Goal: Information Seeking & Learning: Learn about a topic

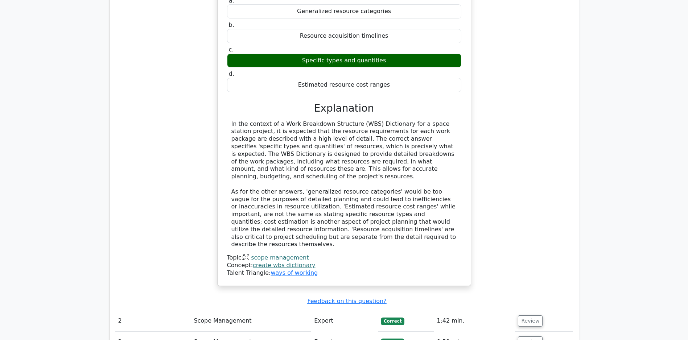
scroll to position [825, 0]
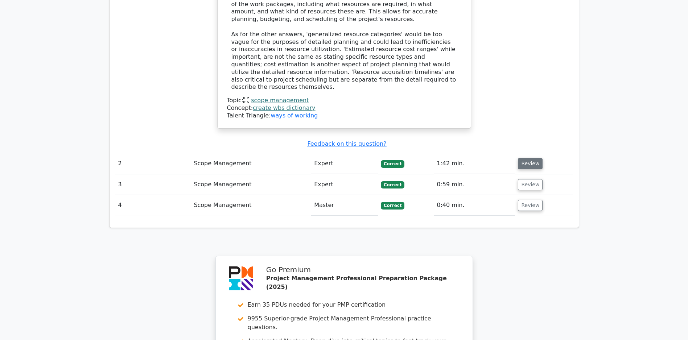
click at [538, 164] on button "Review" at bounding box center [530, 163] width 25 height 11
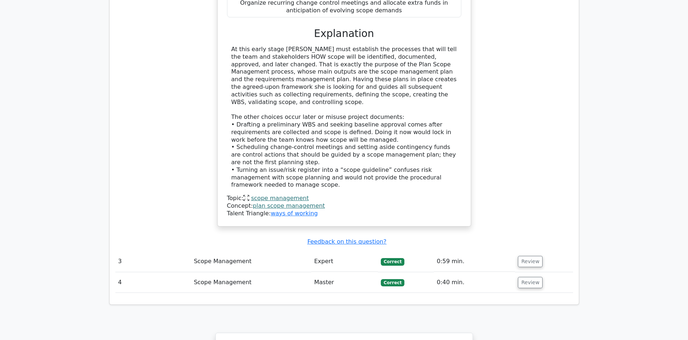
scroll to position [1319, 0]
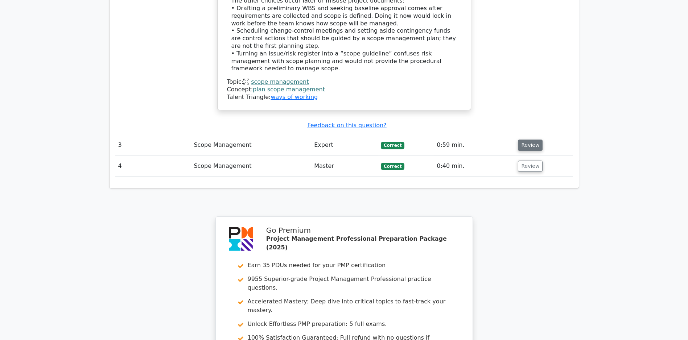
click at [521, 147] on button "Review" at bounding box center [530, 145] width 25 height 11
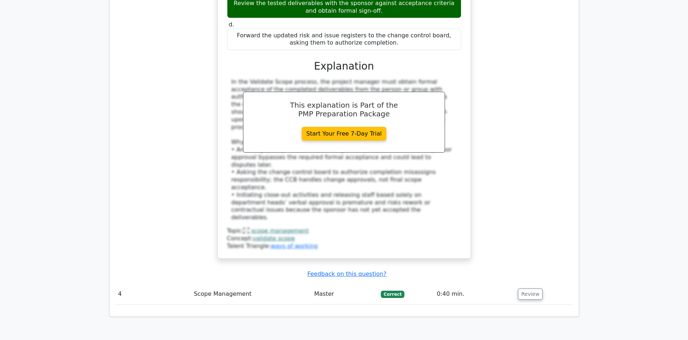
scroll to position [1762, 0]
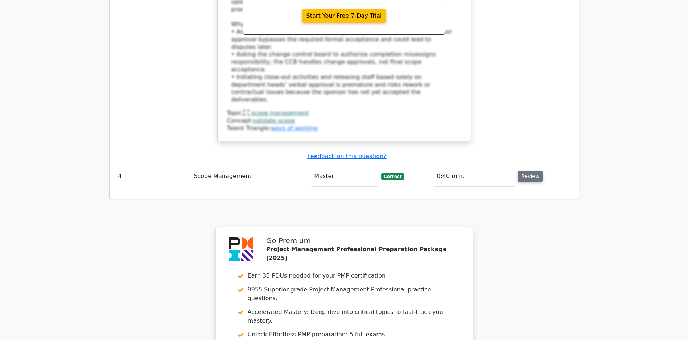
click at [526, 175] on button "Review" at bounding box center [530, 176] width 25 height 11
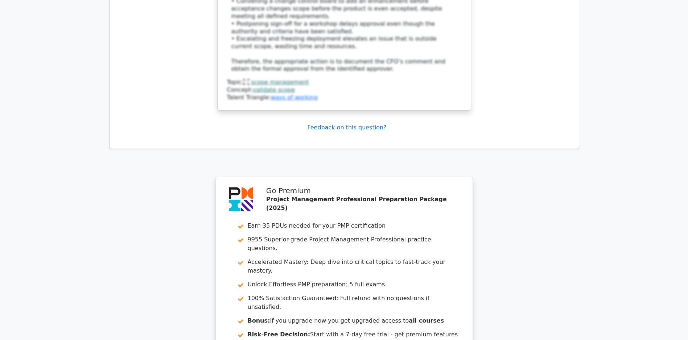
scroll to position [2474, 0]
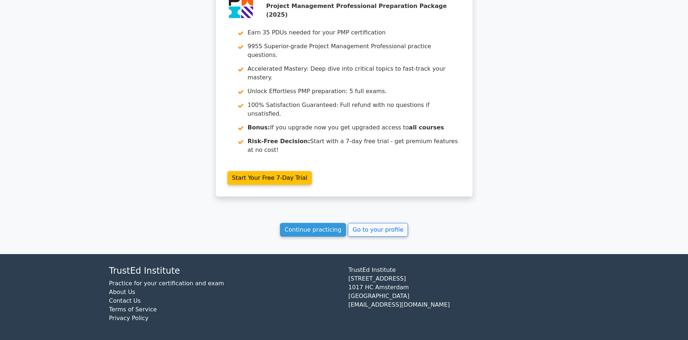
click at [307, 232] on link "Continue practicing" at bounding box center [313, 230] width 66 height 14
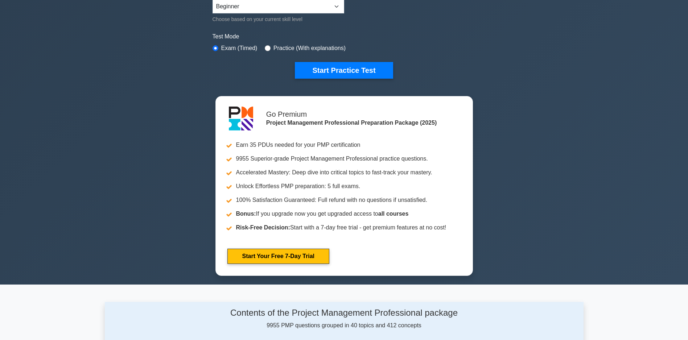
scroll to position [363, 0]
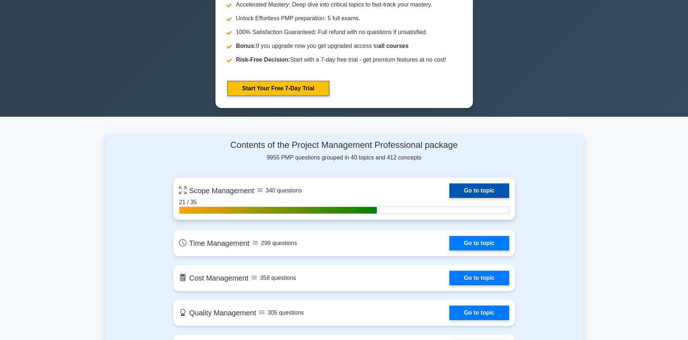
click at [450, 198] on link "Go to topic" at bounding box center [480, 191] width 60 height 15
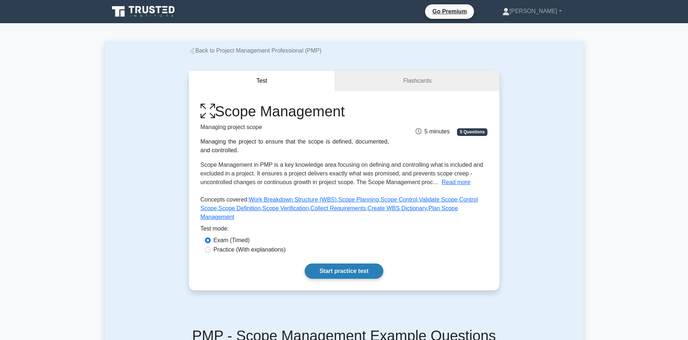
click at [349, 279] on link "Start practice test" at bounding box center [344, 271] width 79 height 15
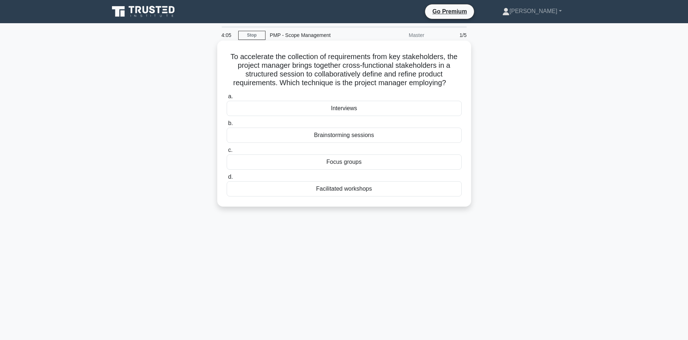
click at [327, 166] on div "Focus groups" at bounding box center [344, 162] width 235 height 15
click at [227, 153] on input "c. Focus groups" at bounding box center [227, 150] width 0 height 5
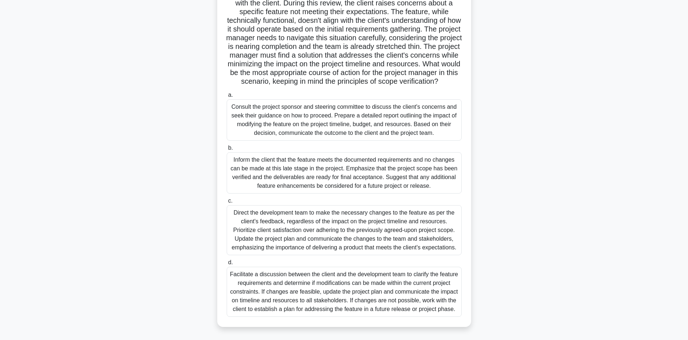
scroll to position [124, 0]
click at [341, 291] on div "Facilitate a discussion between the client and the development team to clarify …" at bounding box center [344, 292] width 235 height 50
click at [227, 265] on input "d. Facilitate a discussion between the client and the development team to clari…" at bounding box center [227, 262] width 0 height 5
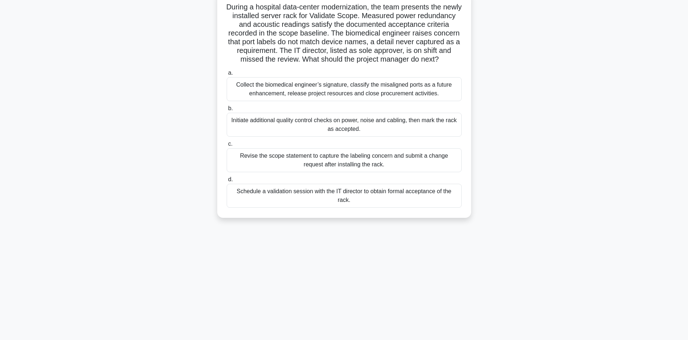
scroll to position [0, 0]
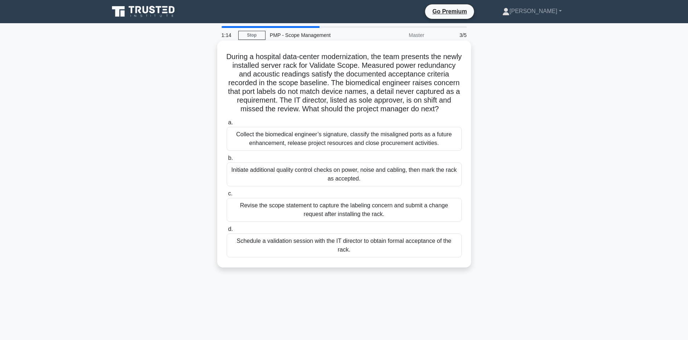
click at [322, 250] on div "Schedule a validation session with the IT director to obtain formal acceptance …" at bounding box center [344, 246] width 235 height 24
click at [227, 232] on input "d. Schedule a validation session with the IT director to obtain formal acceptan…" at bounding box center [227, 229] width 0 height 5
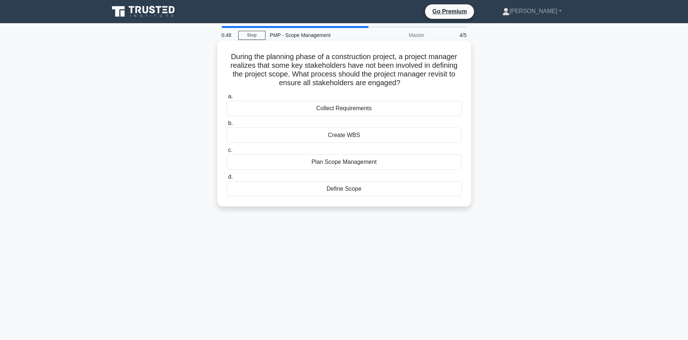
click at [338, 189] on div "Define Scope" at bounding box center [344, 188] width 235 height 15
click at [227, 180] on input "d. Define Scope" at bounding box center [227, 177] width 0 height 5
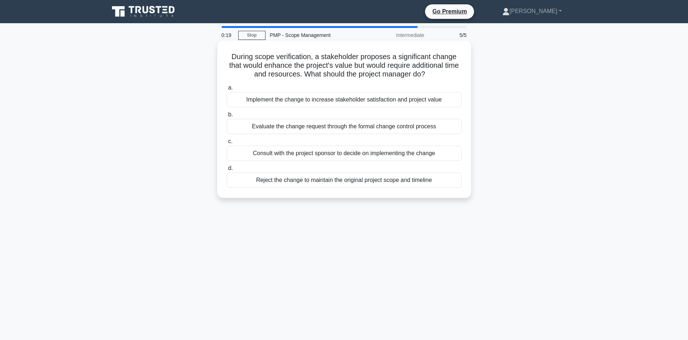
click at [341, 161] on div "Consult with the project sponsor to decide on implementing the change" at bounding box center [344, 153] width 235 height 15
click at [227, 144] on input "c. Consult with the project sponsor to decide on implementing the change" at bounding box center [227, 141] width 0 height 5
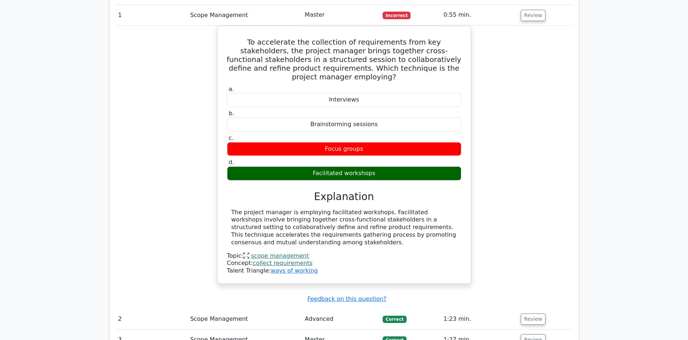
scroll to position [745, 0]
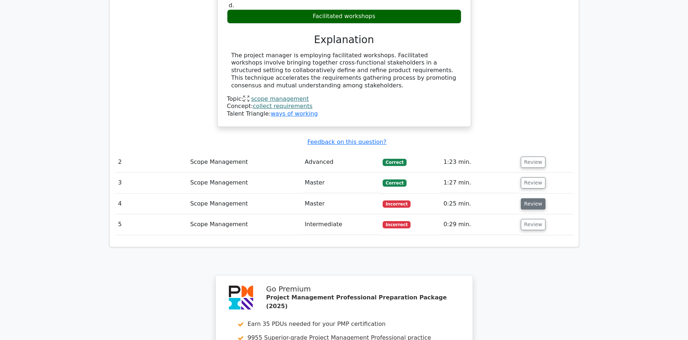
click at [536, 204] on button "Review" at bounding box center [533, 203] width 25 height 11
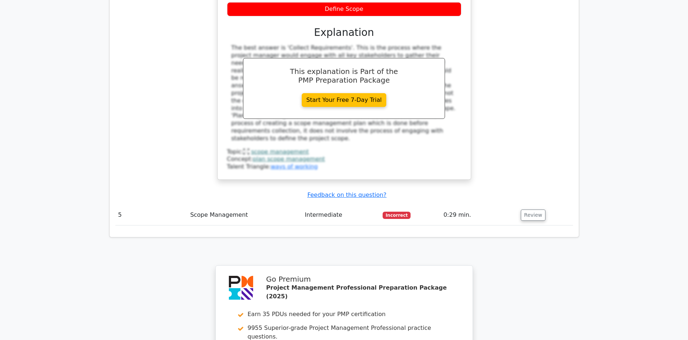
scroll to position [1207, 0]
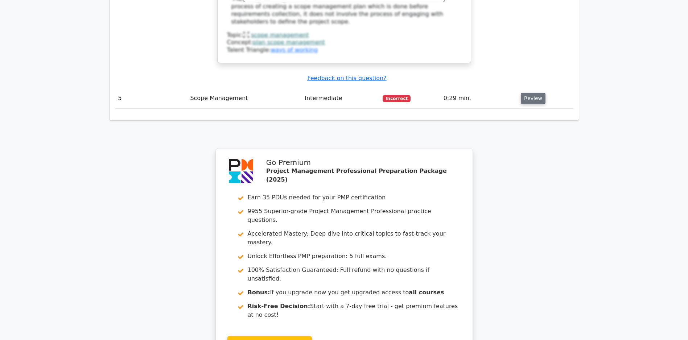
click at [523, 98] on button "Review" at bounding box center [533, 98] width 25 height 11
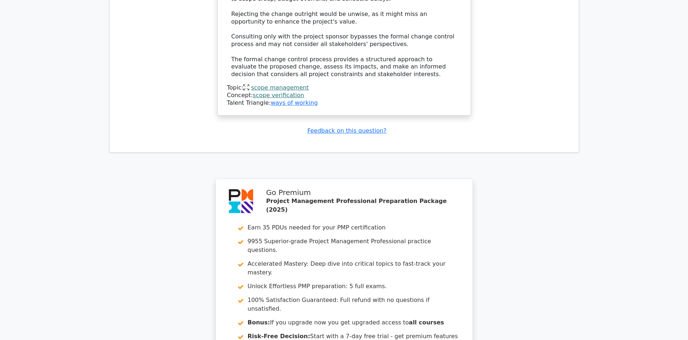
scroll to position [1773, 0]
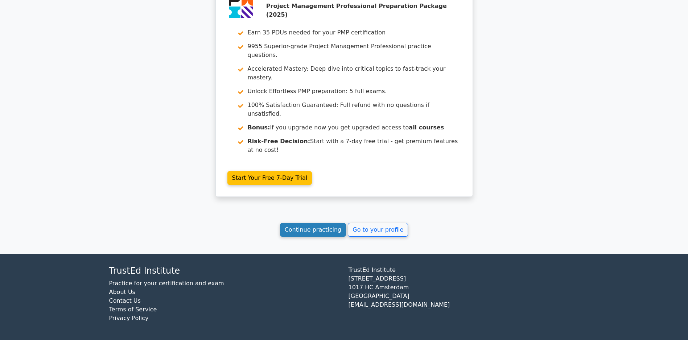
click at [298, 229] on link "Continue practicing" at bounding box center [313, 230] width 66 height 14
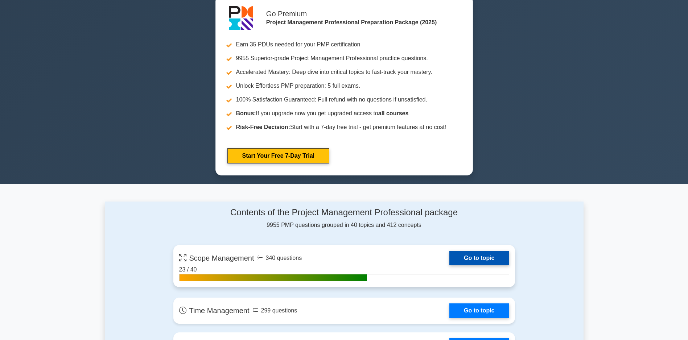
scroll to position [435, 0]
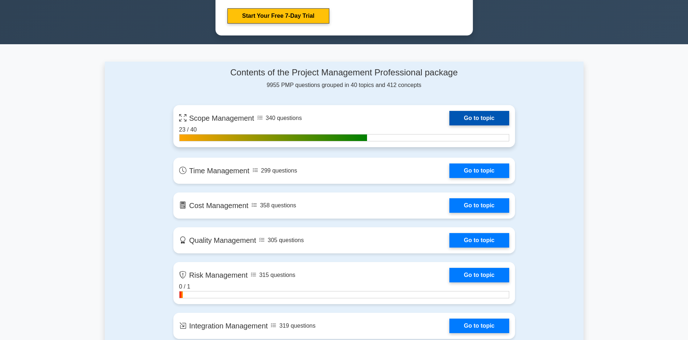
click at [450, 122] on link "Go to topic" at bounding box center [480, 118] width 60 height 15
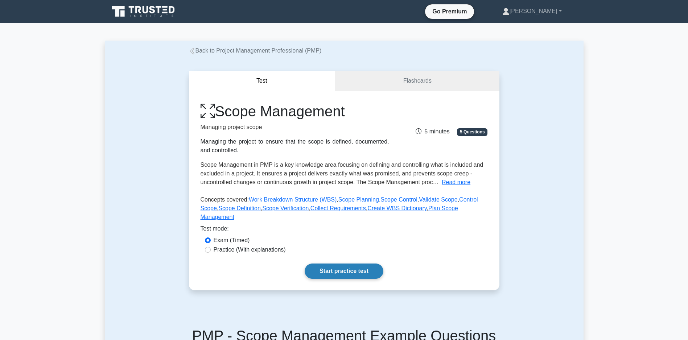
click at [332, 276] on link "Start practice test" at bounding box center [344, 271] width 79 height 15
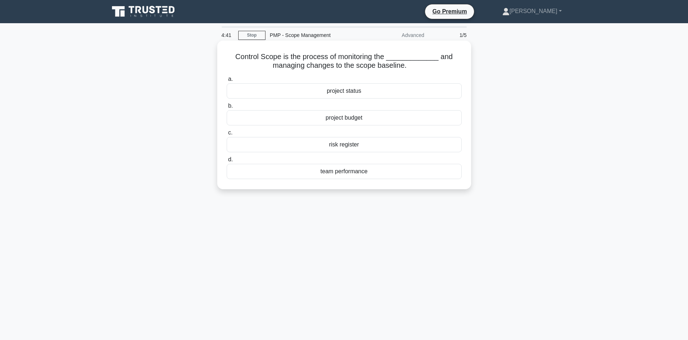
click at [350, 90] on div "project status" at bounding box center [344, 90] width 235 height 15
click at [227, 82] on input "a. project status" at bounding box center [227, 79] width 0 height 5
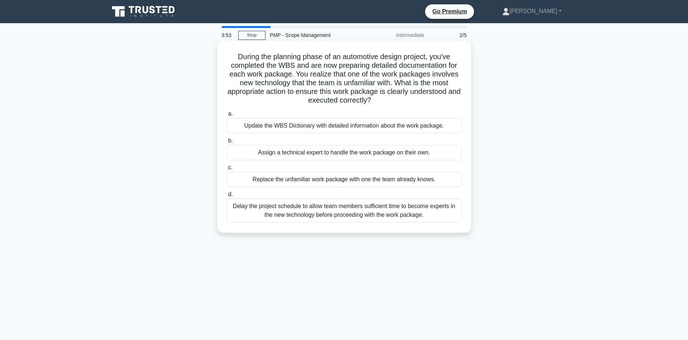
click at [315, 124] on div "Update the WBS Dictionary with detailed information about the work package." at bounding box center [344, 125] width 235 height 15
click at [227, 116] on input "a. Update the WBS Dictionary with detailed information about the work package." at bounding box center [227, 114] width 0 height 5
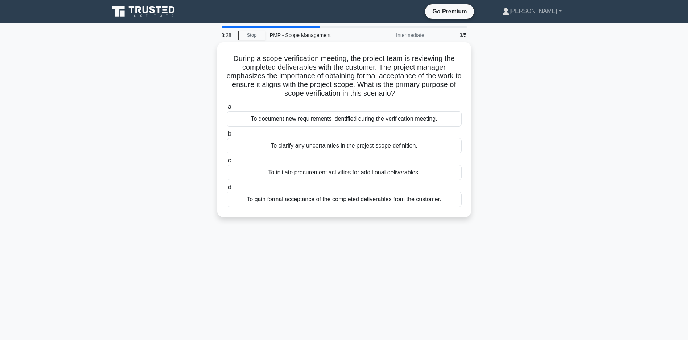
drag, startPoint x: 343, startPoint y: 200, endPoint x: 336, endPoint y: 237, distance: 38.1
click at [336, 237] on div "3:28 Stop PMP - Scope Management Intermediate 3/5 During a scope verification m…" at bounding box center [344, 207] width 479 height 363
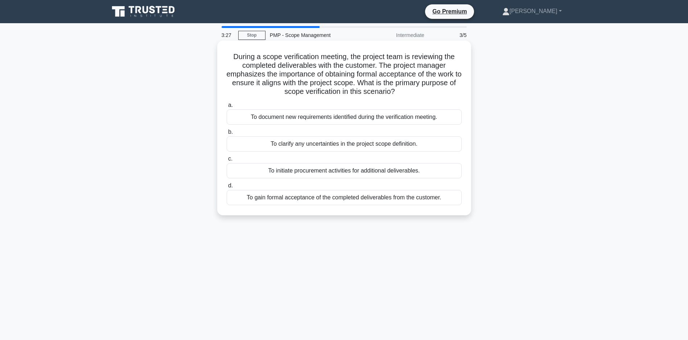
drag, startPoint x: 336, startPoint y: 237, endPoint x: 324, endPoint y: 198, distance: 40.4
click at [324, 199] on div "To gain formal acceptance of the completed deliverables from the customer." at bounding box center [344, 197] width 235 height 15
click at [227, 188] on input "d. To gain formal acceptance of the completed deliverables from the customer." at bounding box center [227, 186] width 0 height 5
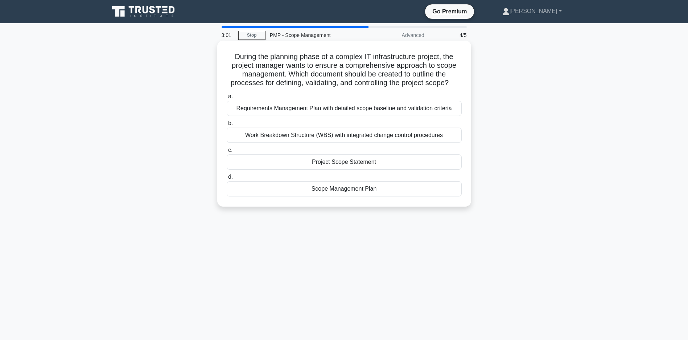
click at [338, 197] on div "Scope Management Plan" at bounding box center [344, 188] width 235 height 15
click at [227, 180] on input "d. Scope Management Plan" at bounding box center [227, 177] width 0 height 5
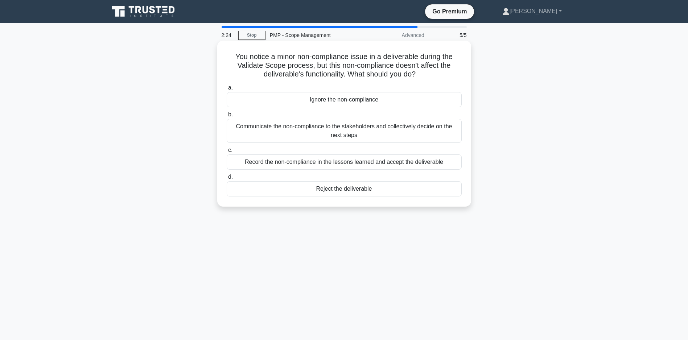
click at [356, 164] on div "Record the non-compliance in the lessons learned and accept the deliverable" at bounding box center [344, 162] width 235 height 15
click at [227, 153] on input "c. Record the non-compliance in the lessons learned and accept the deliverable" at bounding box center [227, 150] width 0 height 5
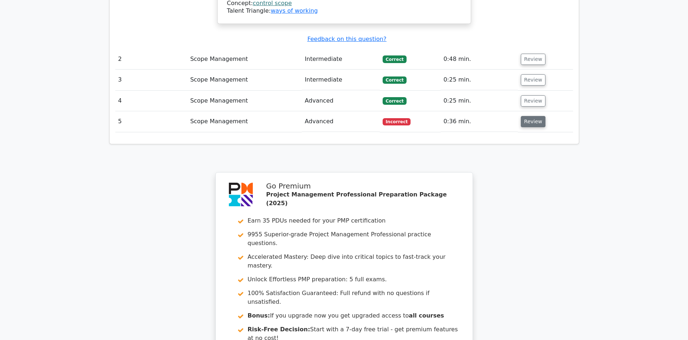
scroll to position [907, 0]
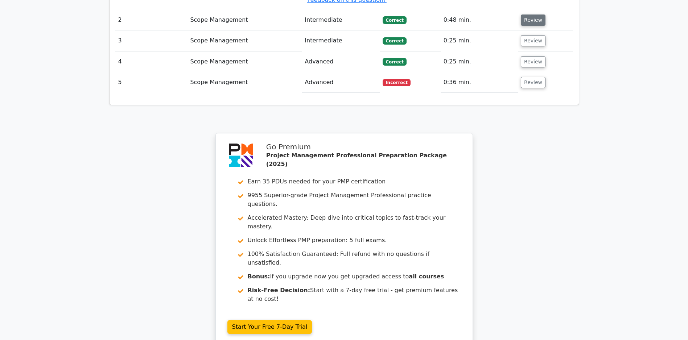
click at [534, 20] on button "Review" at bounding box center [533, 20] width 25 height 11
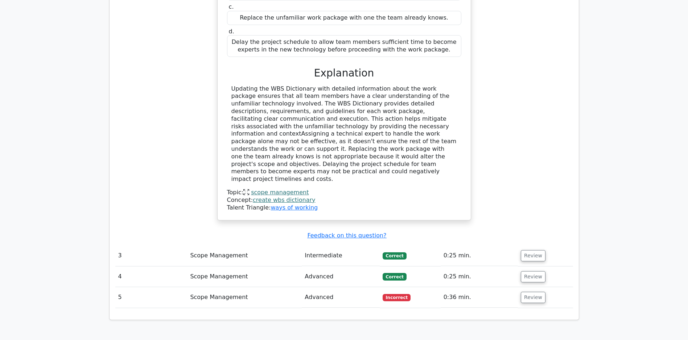
scroll to position [1177, 0]
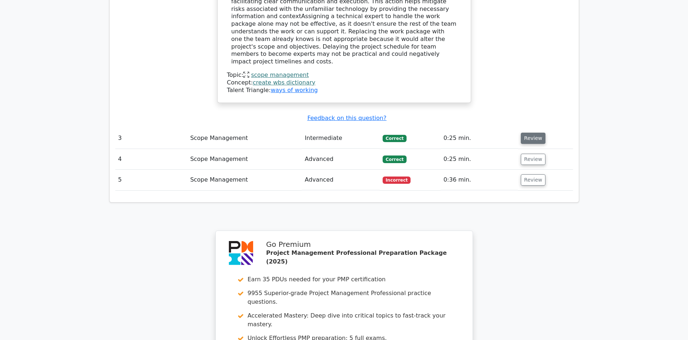
click at [530, 142] on button "Review" at bounding box center [533, 138] width 25 height 11
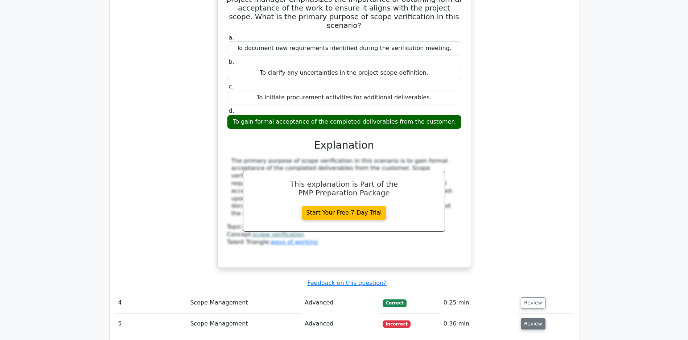
scroll to position [1515, 0]
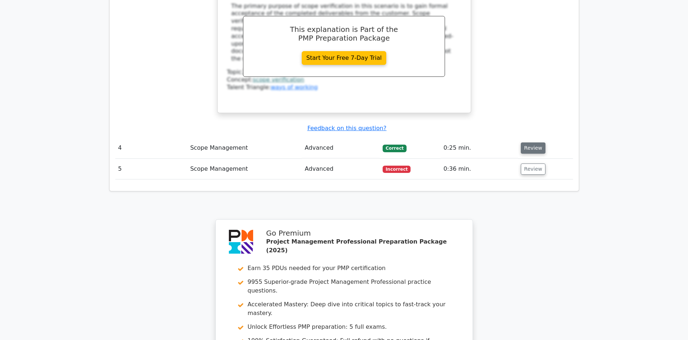
click at [534, 145] on button "Review" at bounding box center [533, 148] width 25 height 11
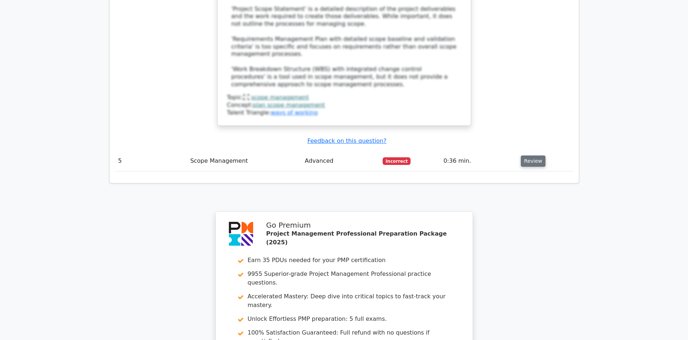
scroll to position [1976, 0]
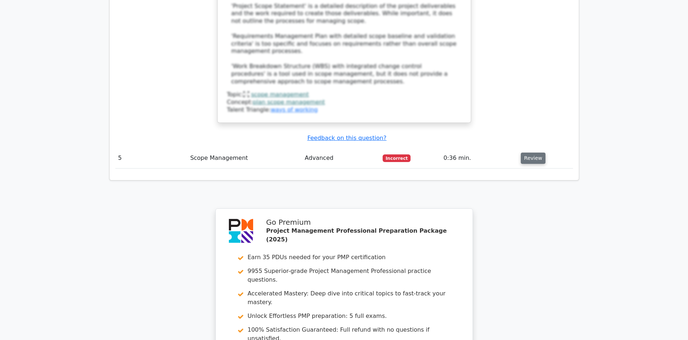
click at [529, 160] on button "Review" at bounding box center [533, 158] width 25 height 11
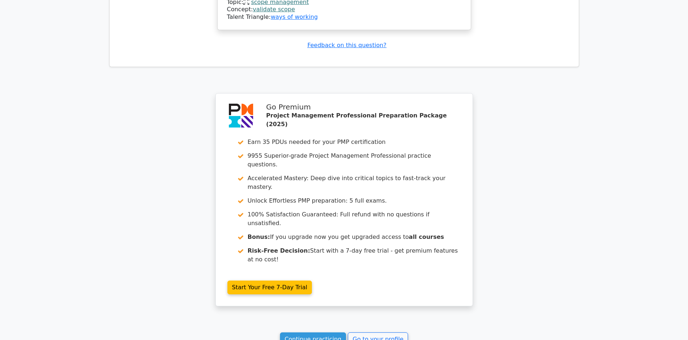
scroll to position [2638, 0]
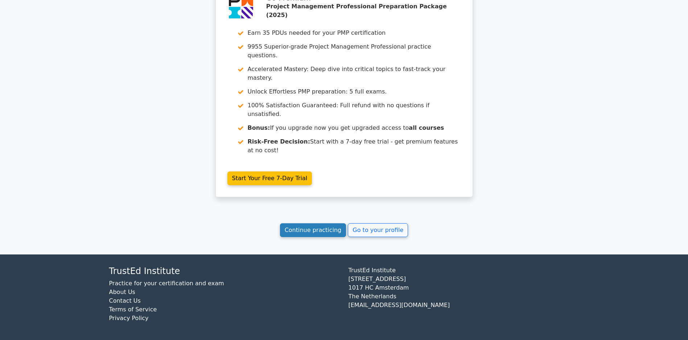
click at [308, 231] on link "Continue practicing" at bounding box center [313, 230] width 66 height 14
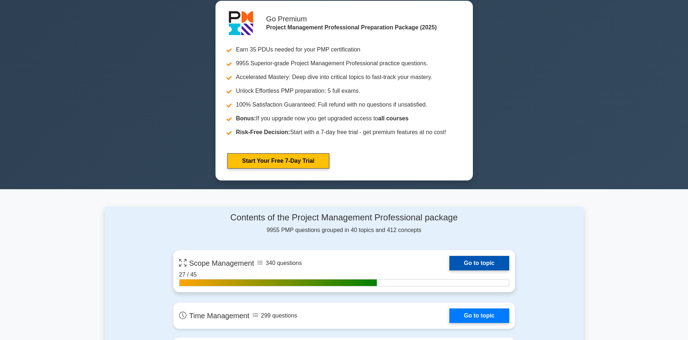
scroll to position [363, 0]
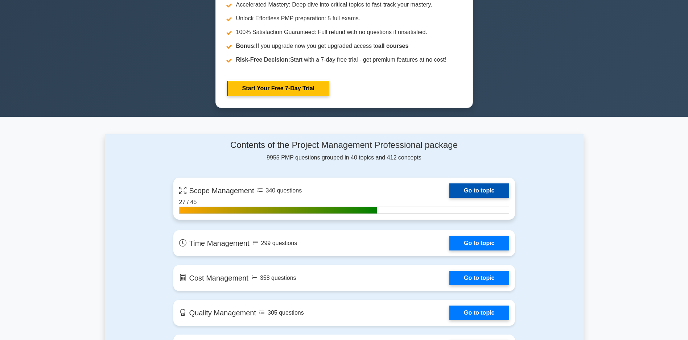
click at [450, 194] on link "Go to topic" at bounding box center [480, 191] width 60 height 15
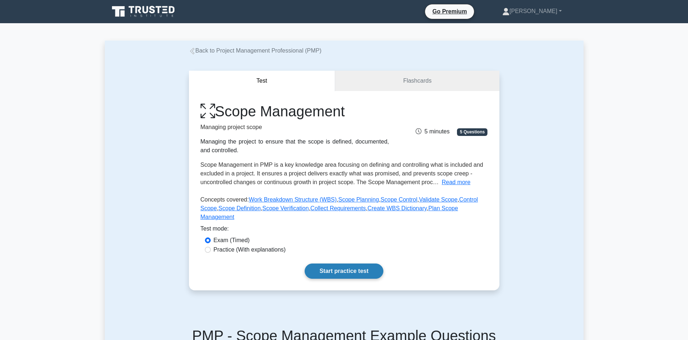
click at [343, 279] on link "Start practice test" at bounding box center [344, 271] width 79 height 15
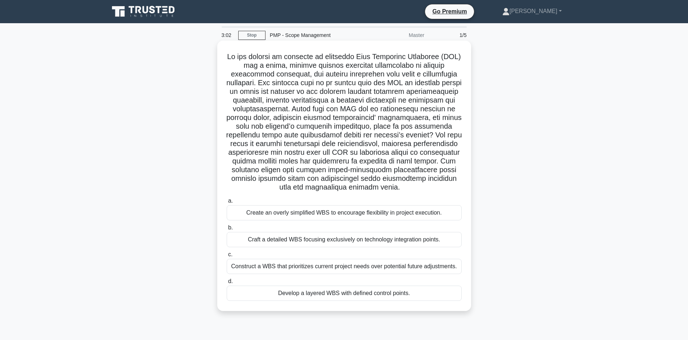
click at [361, 221] on div "Create an overly simplified WBS to encourage flexibility in project execution." at bounding box center [344, 212] width 235 height 15
click at [227, 204] on input "a. Create an overly simplified WBS to encourage flexibility in project executio…" at bounding box center [227, 201] width 0 height 5
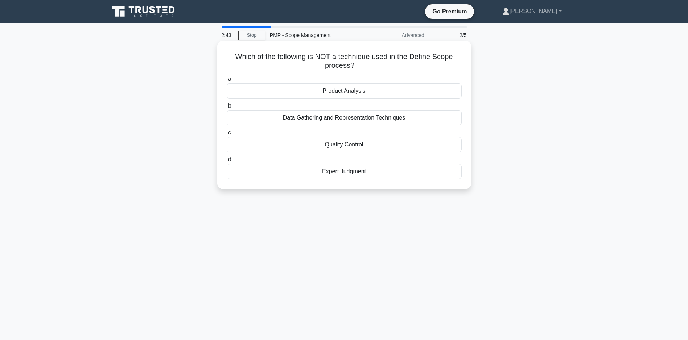
click at [355, 146] on div "Quality Control" at bounding box center [344, 144] width 235 height 15
click at [227, 135] on input "c. Quality Control" at bounding box center [227, 133] width 0 height 5
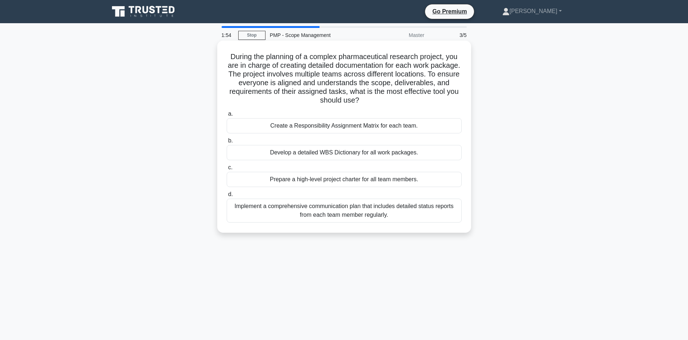
click at [368, 127] on div "Create a Responsibility Assignment Matrix for each team." at bounding box center [344, 125] width 235 height 15
click at [227, 116] on input "a. Create a Responsibility Assignment Matrix for each team." at bounding box center [227, 114] width 0 height 5
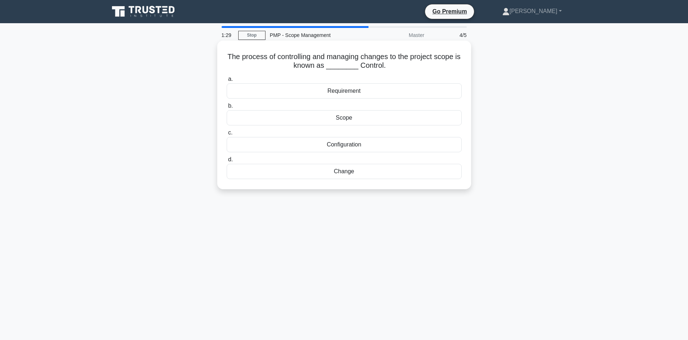
click at [349, 118] on div "Scope" at bounding box center [344, 117] width 235 height 15
click at [227, 108] on input "b. Scope" at bounding box center [227, 106] width 0 height 5
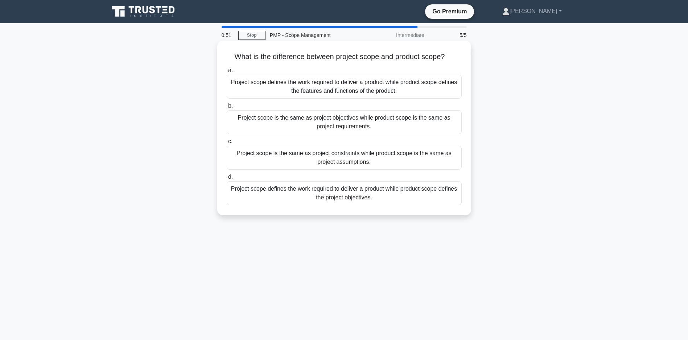
click at [348, 98] on div "Project scope defines the work required to deliver a product while product scop…" at bounding box center [344, 87] width 235 height 24
click at [227, 73] on input "a. Project scope defines the work required to deliver a product while product s…" at bounding box center [227, 70] width 0 height 5
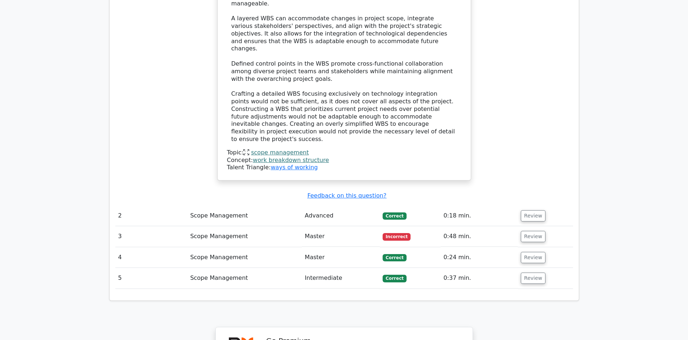
scroll to position [979, 0]
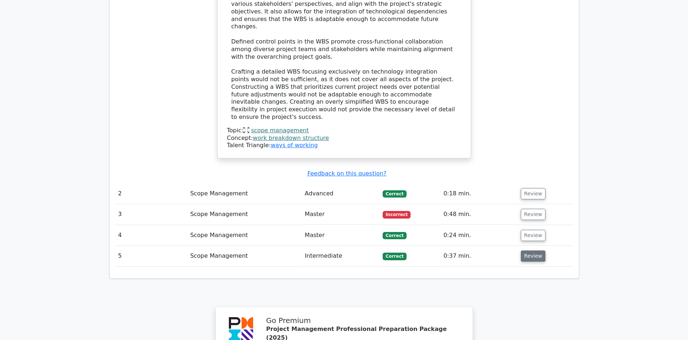
click at [533, 251] on button "Review" at bounding box center [533, 256] width 25 height 11
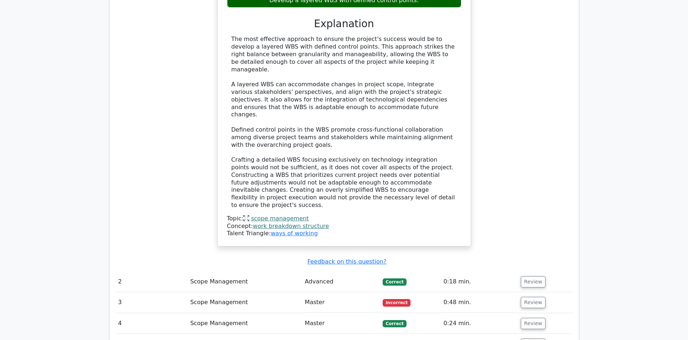
scroll to position [930, 0]
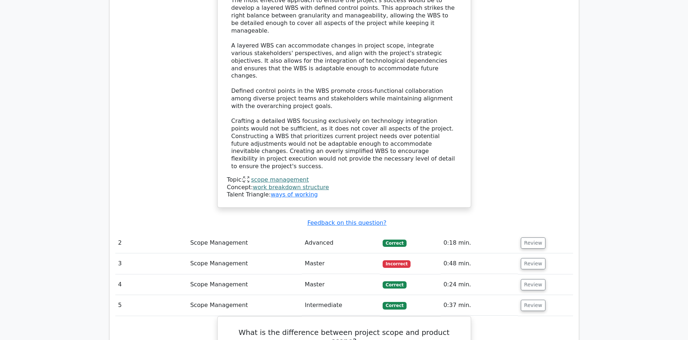
click at [548, 257] on td "Review" at bounding box center [545, 264] width 55 height 21
click at [532, 258] on button "Review" at bounding box center [533, 263] width 25 height 11
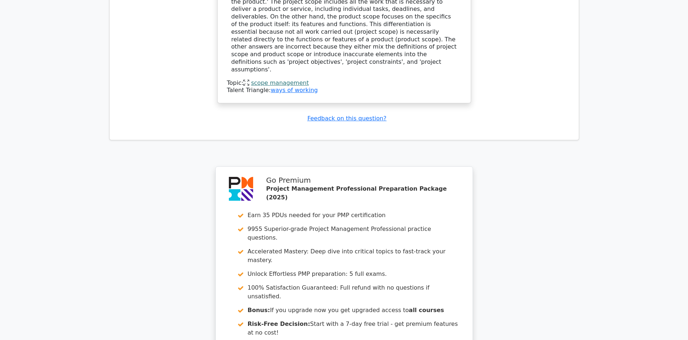
scroll to position [2007, 0]
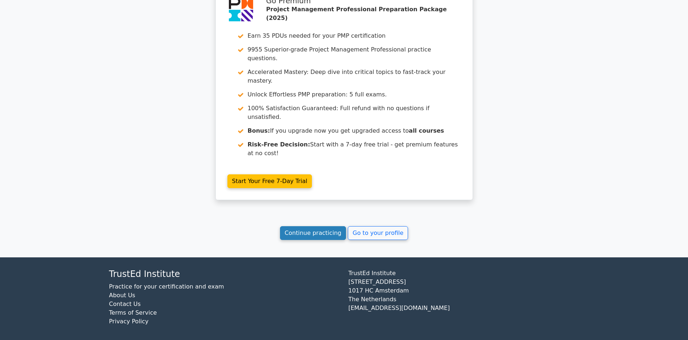
click at [308, 230] on link "Continue practicing" at bounding box center [313, 233] width 66 height 14
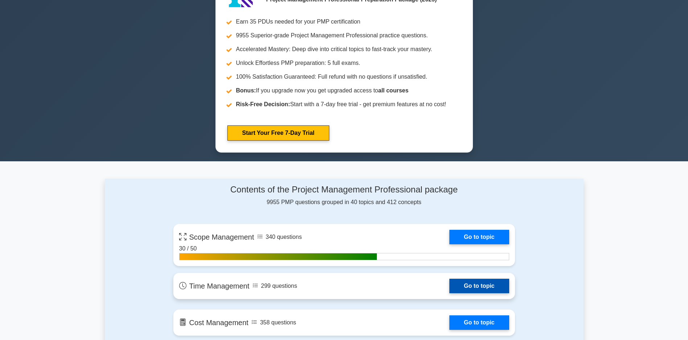
scroll to position [435, 0]
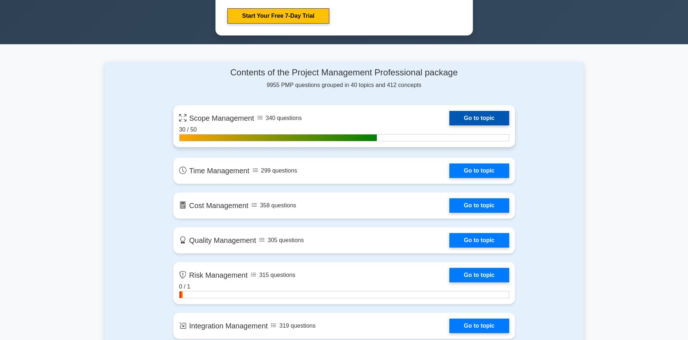
click at [450, 124] on link "Go to topic" at bounding box center [480, 118] width 60 height 15
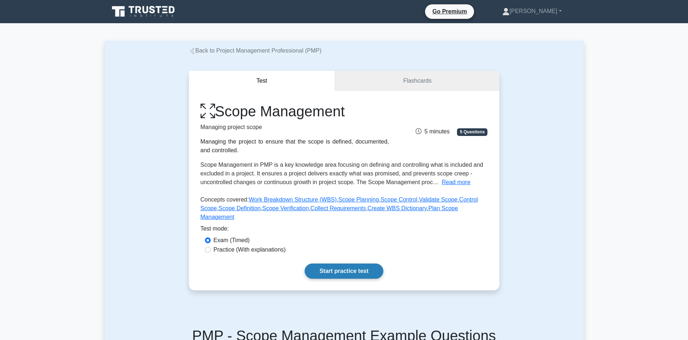
click at [352, 279] on link "Start practice test" at bounding box center [344, 271] width 79 height 15
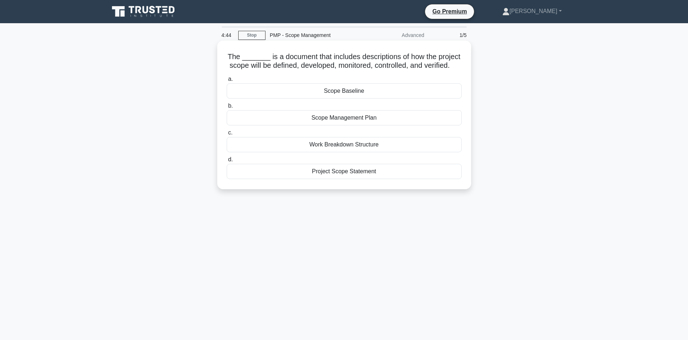
click at [337, 125] on div "Scope Management Plan" at bounding box center [344, 117] width 235 height 15
click at [227, 108] on input "b. Scope Management Plan" at bounding box center [227, 106] width 0 height 5
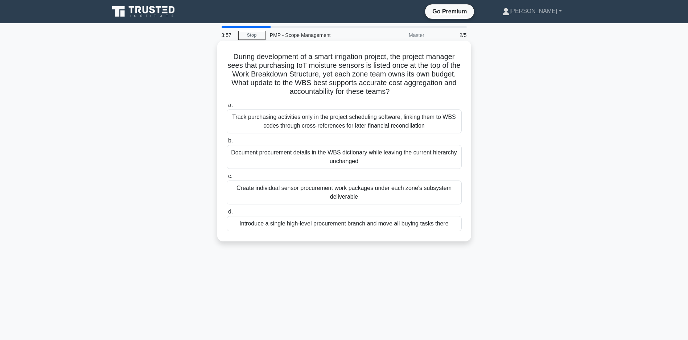
click at [347, 194] on div "Create individual sensor procurement work packages under each zone’s subsystem …" at bounding box center [344, 193] width 235 height 24
click at [227, 179] on input "c. Create individual sensor procurement work packages under each zone’s subsyst…" at bounding box center [227, 176] width 0 height 5
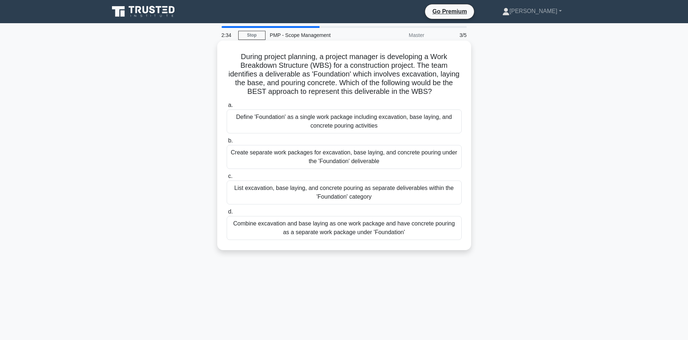
click at [314, 119] on div "Define 'Foundation' as a single work package including excavation, base laying,…" at bounding box center [344, 122] width 235 height 24
click at [227, 108] on input "a. Define 'Foundation' as a single work package including excavation, base layi…" at bounding box center [227, 105] width 0 height 5
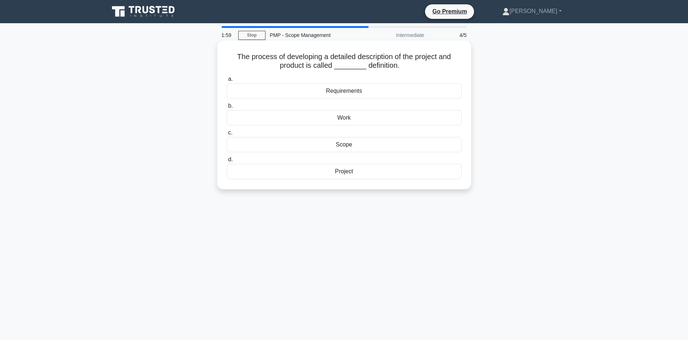
click at [345, 91] on div "Requirements" at bounding box center [344, 90] width 235 height 15
click at [227, 82] on input "a. Requirements" at bounding box center [227, 79] width 0 height 5
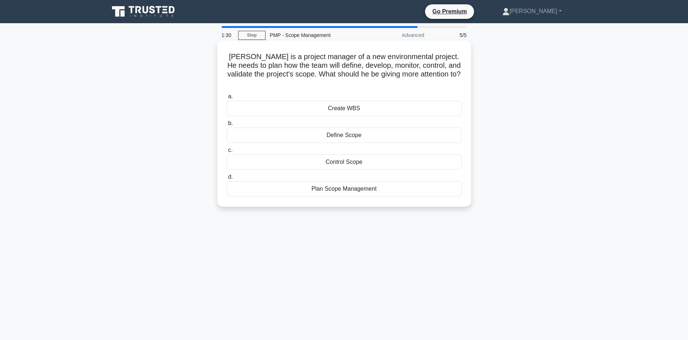
click at [337, 165] on div "Control Scope" at bounding box center [344, 162] width 235 height 15
click at [227, 153] on input "c. Control Scope" at bounding box center [227, 150] width 0 height 5
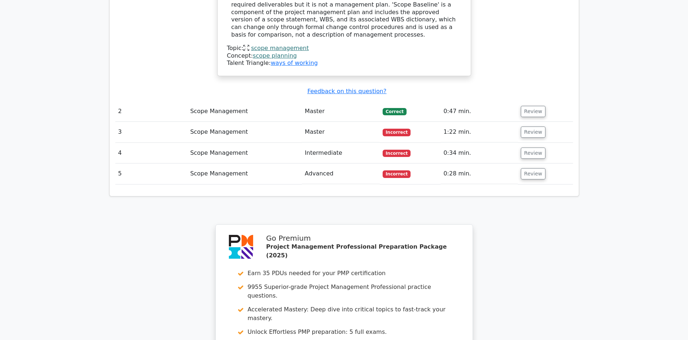
scroll to position [903, 0]
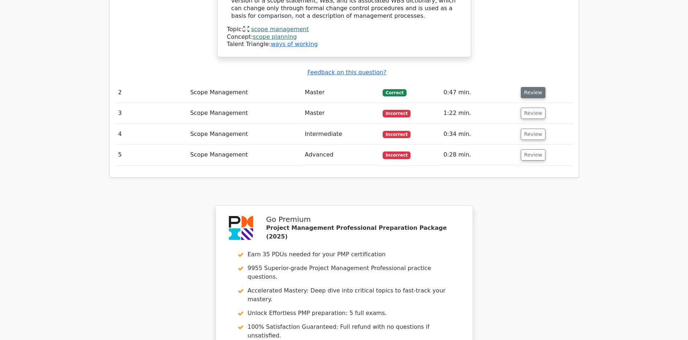
click at [530, 94] on button "Review" at bounding box center [533, 92] width 25 height 11
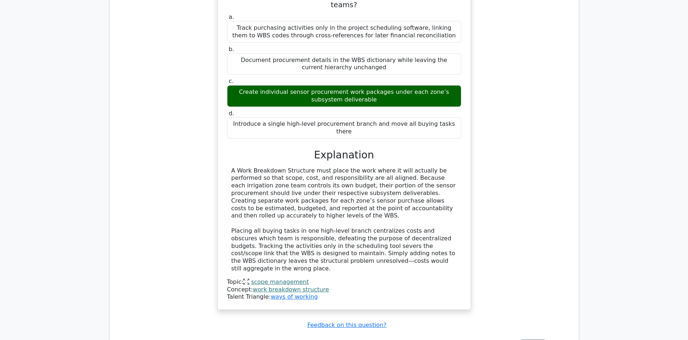
scroll to position [1258, 0]
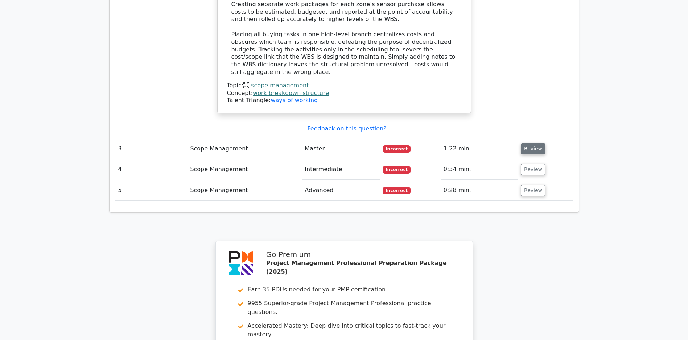
click at [524, 148] on button "Review" at bounding box center [533, 148] width 25 height 11
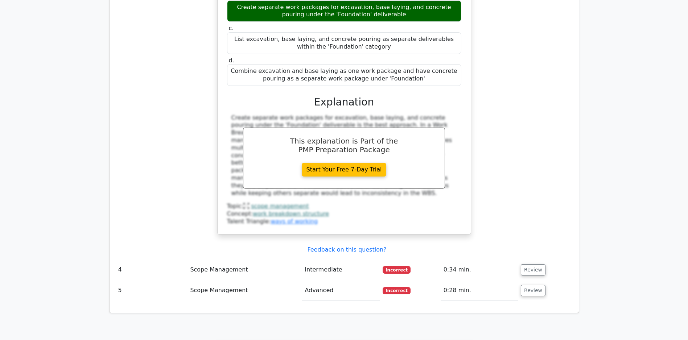
scroll to position [1640, 0]
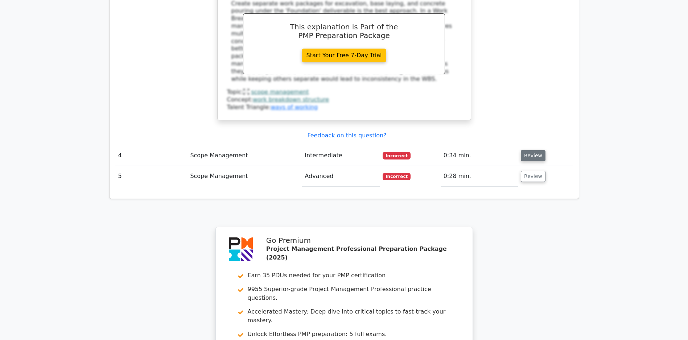
click at [527, 155] on button "Review" at bounding box center [533, 155] width 25 height 11
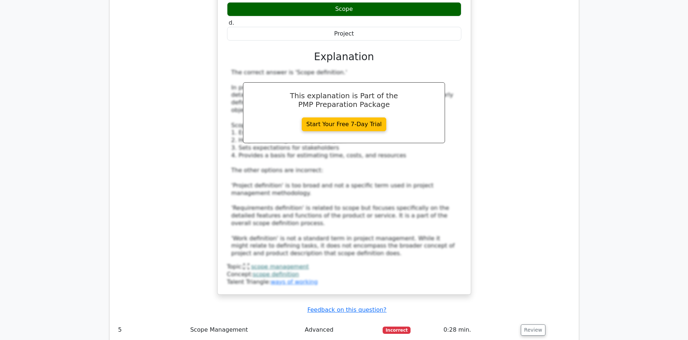
scroll to position [2087, 0]
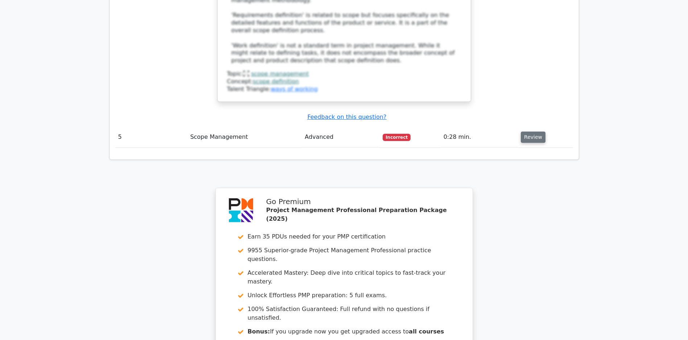
click at [536, 139] on button "Review" at bounding box center [533, 137] width 25 height 11
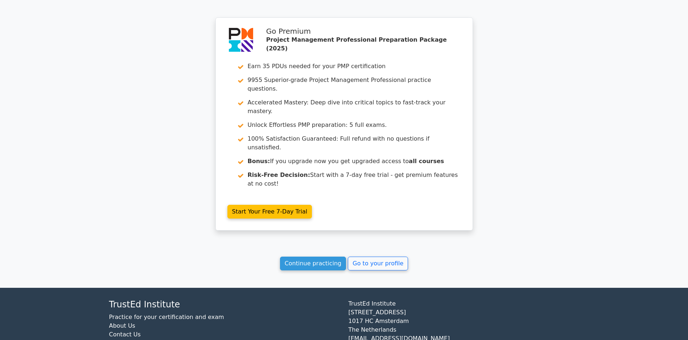
scroll to position [2586, 0]
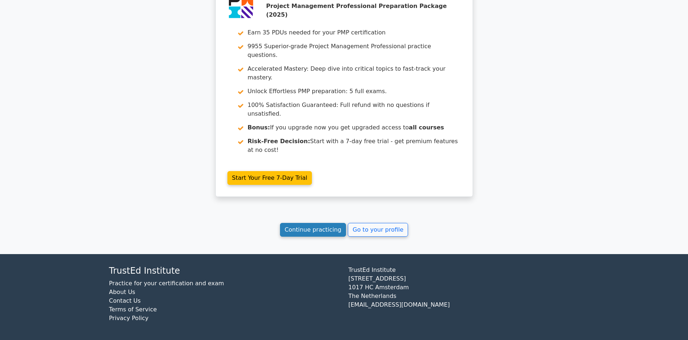
click at [302, 229] on link "Continue practicing" at bounding box center [313, 230] width 66 height 14
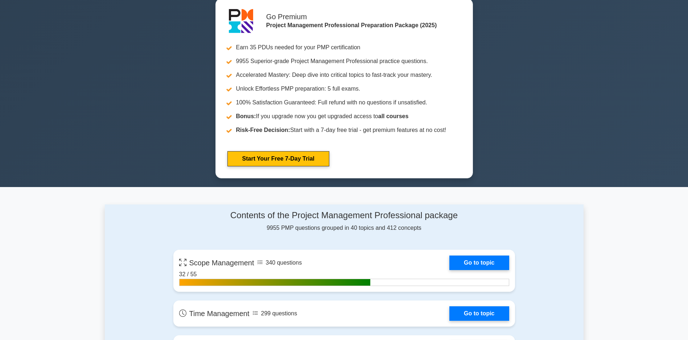
scroll to position [327, 0]
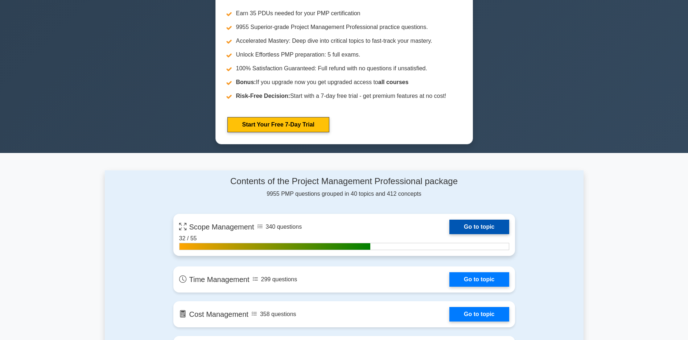
click at [450, 234] on link "Go to topic" at bounding box center [480, 227] width 60 height 15
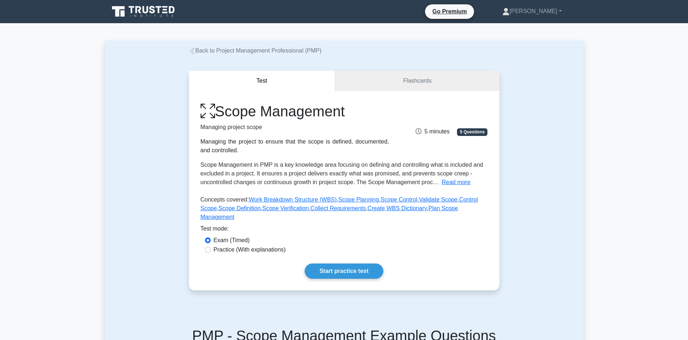
scroll to position [152, 0]
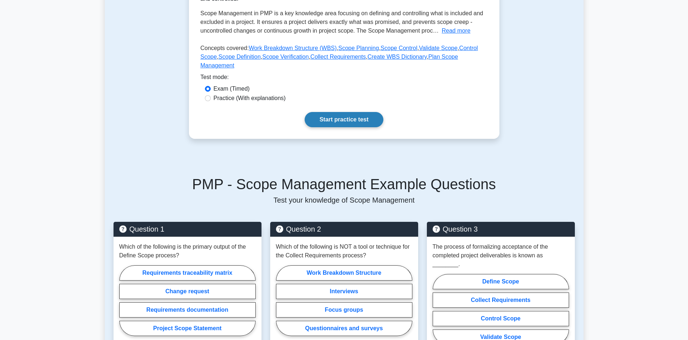
click at [361, 124] on link "Start practice test" at bounding box center [344, 119] width 79 height 15
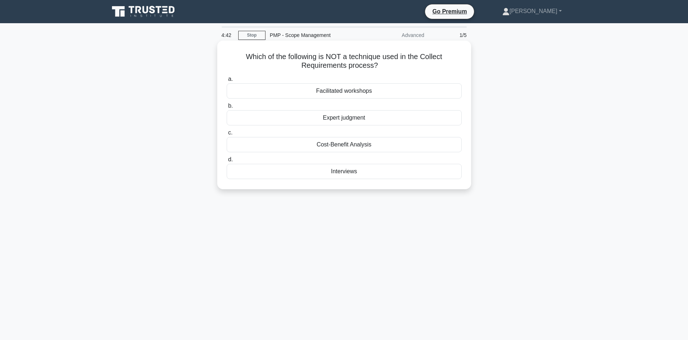
click at [336, 148] on div "Cost-Benefit Analysis" at bounding box center [344, 144] width 235 height 15
click at [227, 135] on input "c. Cost-Benefit Analysis" at bounding box center [227, 133] width 0 height 5
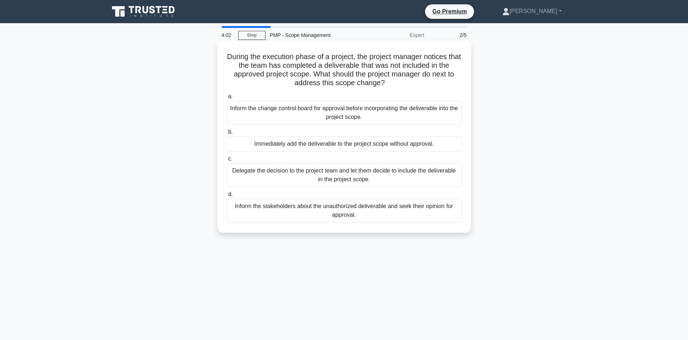
click at [371, 214] on div "Inform the stakeholders about the unauthorized deliverable and seek their opini…" at bounding box center [344, 211] width 235 height 24
click at [227, 197] on input "d. Inform the stakeholders about the unauthorized deliverable and seek their op…" at bounding box center [227, 194] width 0 height 5
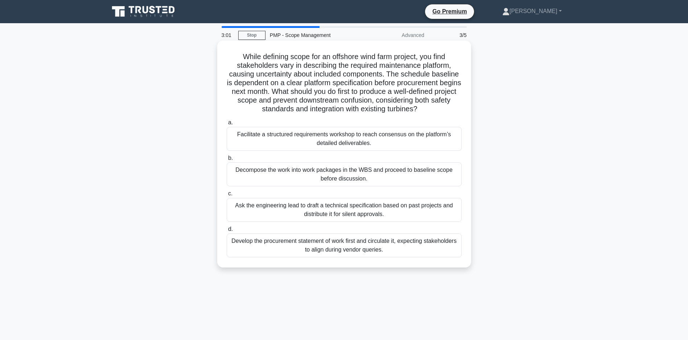
click at [305, 147] on div "Facilitate a structured requirements workshop to reach consensus on the platfor…" at bounding box center [344, 139] width 235 height 24
click at [227, 125] on input "a. Facilitate a structured requirements workshop to reach consensus on the plat…" at bounding box center [227, 122] width 0 height 5
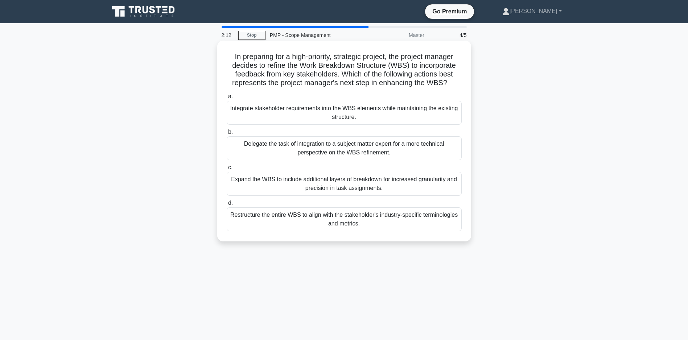
click at [389, 196] on div "Expand the WBS to include additional layers of breakdown for increased granular…" at bounding box center [344, 184] width 235 height 24
click at [227, 170] on input "c. Expand the WBS to include additional layers of breakdown for increased granu…" at bounding box center [227, 167] width 0 height 5
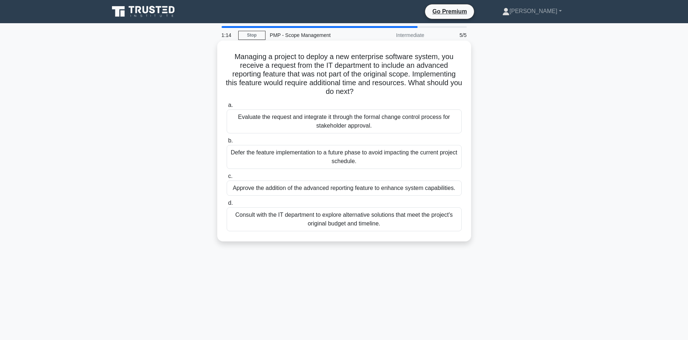
click at [346, 231] on div "Consult with the IT department to explore alternative solutions that meet the p…" at bounding box center [344, 220] width 235 height 24
click at [227, 206] on input "d. Consult with the IT department to explore alternative solutions that meet th…" at bounding box center [227, 203] width 0 height 5
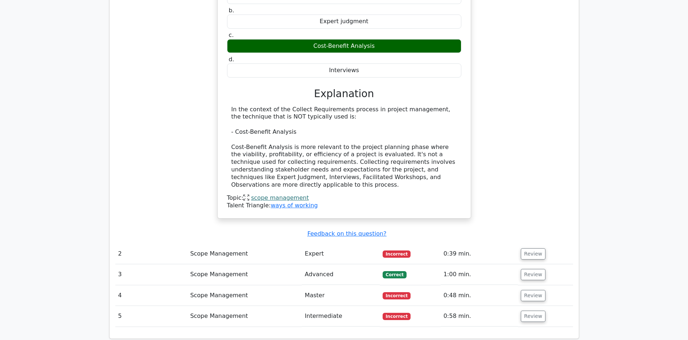
scroll to position [822, 0]
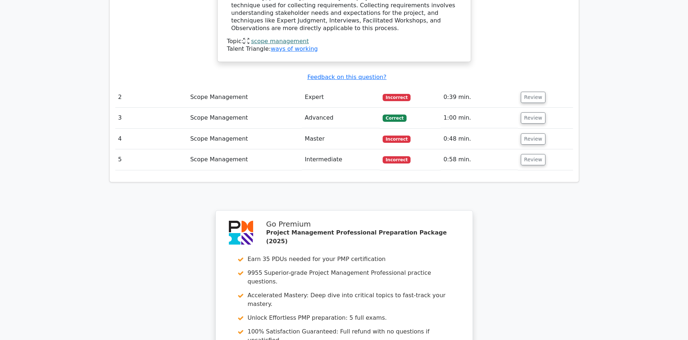
click at [536, 92] on td "Review" at bounding box center [545, 97] width 55 height 21
click at [532, 99] on button "Review" at bounding box center [533, 97] width 25 height 11
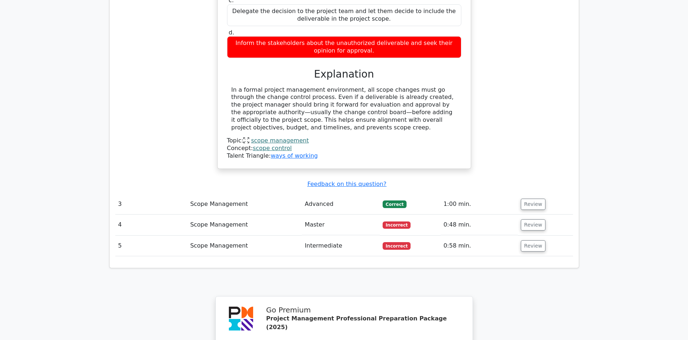
scroll to position [1154, 0]
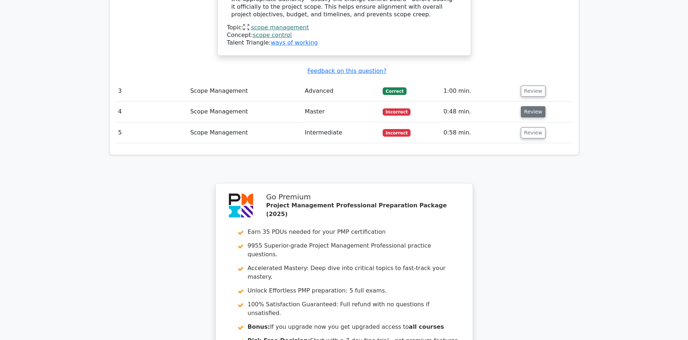
click at [534, 112] on button "Review" at bounding box center [533, 111] width 25 height 11
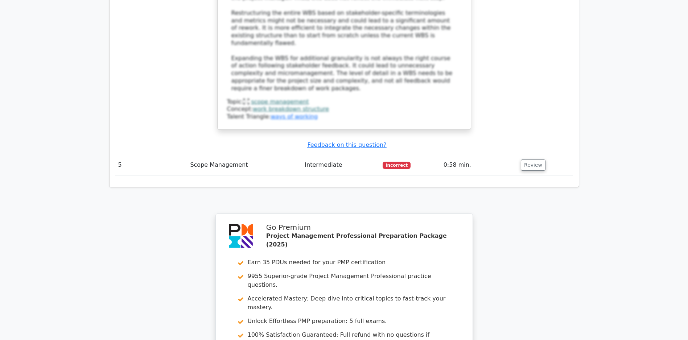
scroll to position [1728, 0]
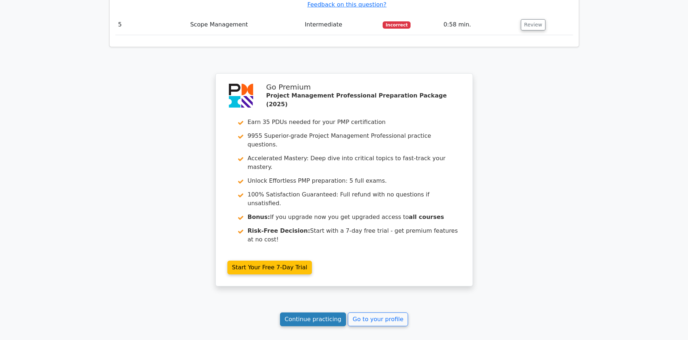
click at [291, 327] on link "Continue practicing" at bounding box center [313, 320] width 66 height 14
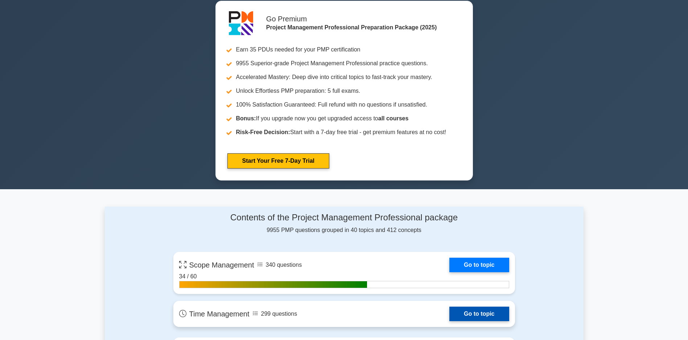
scroll to position [435, 0]
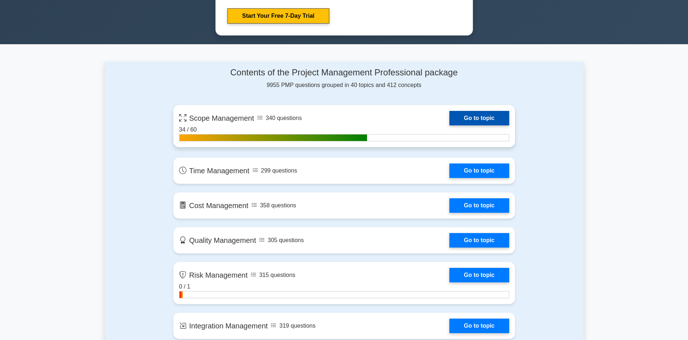
click at [450, 122] on link "Go to topic" at bounding box center [480, 118] width 60 height 15
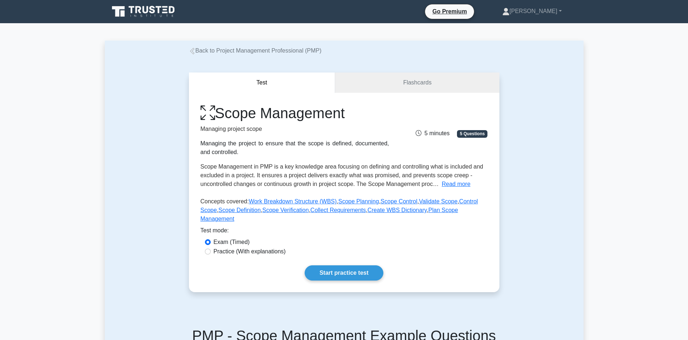
scroll to position [114, 0]
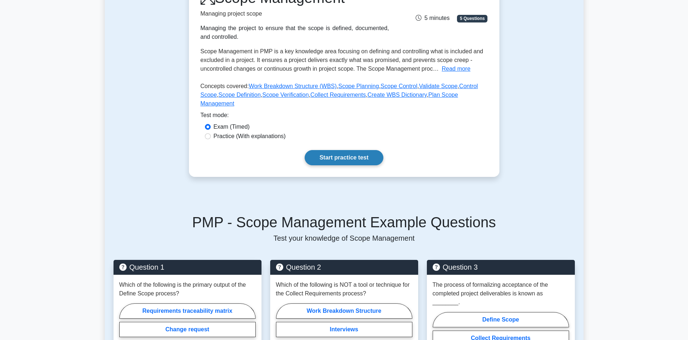
click at [337, 165] on link "Start practice test" at bounding box center [344, 157] width 79 height 15
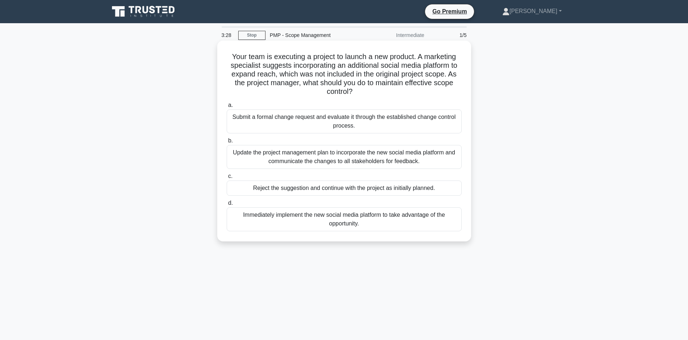
click at [354, 190] on div "Reject the suggestion and continue with the project as initially planned." at bounding box center [344, 188] width 235 height 15
click at [227, 179] on input "c. Reject the suggestion and continue with the project as initially planned." at bounding box center [227, 176] width 0 height 5
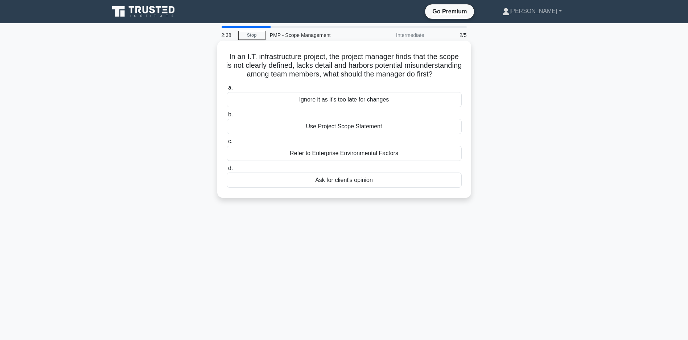
click at [325, 134] on div "Use Project Scope Statement" at bounding box center [344, 126] width 235 height 15
click at [227, 117] on input "b. Use Project Scope Statement" at bounding box center [227, 114] width 0 height 5
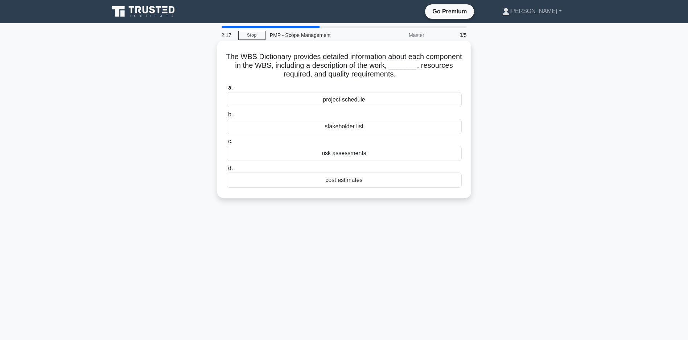
click at [342, 99] on div "project schedule" at bounding box center [344, 99] width 235 height 15
click at [227, 90] on input "a. project schedule" at bounding box center [227, 88] width 0 height 5
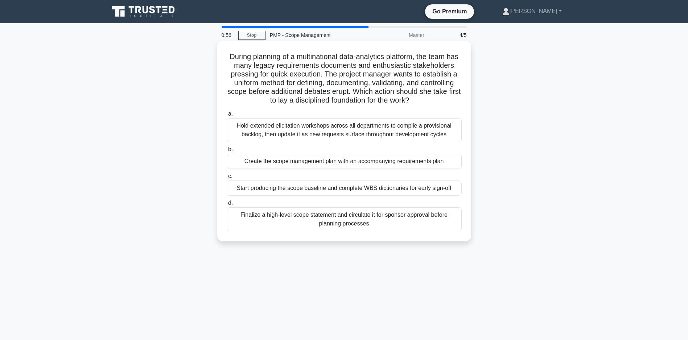
click at [322, 138] on div "Hold extended elicitation workshops across all departments to compile a provisi…" at bounding box center [344, 130] width 235 height 24
click at [227, 116] on input "a. Hold extended elicitation workshops across all departments to compile a prov…" at bounding box center [227, 114] width 0 height 5
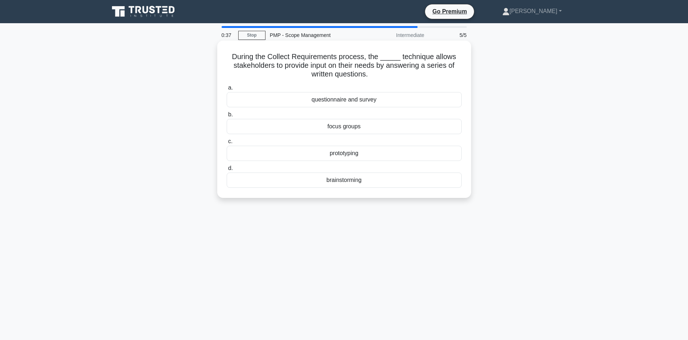
click at [333, 101] on div "questionnaire and survey" at bounding box center [344, 99] width 235 height 15
click at [227, 90] on input "a. questionnaire and survey" at bounding box center [227, 88] width 0 height 5
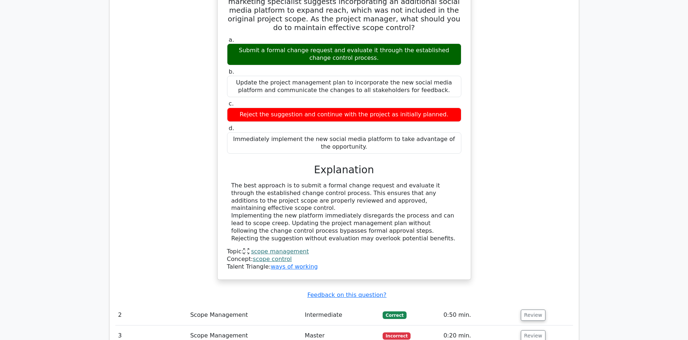
scroll to position [781, 0]
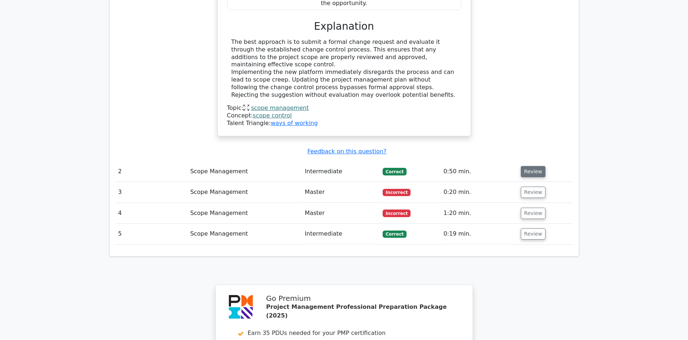
click at [533, 166] on button "Review" at bounding box center [533, 171] width 25 height 11
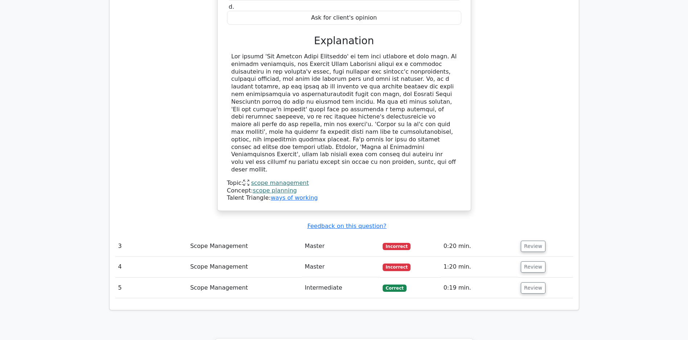
scroll to position [1240, 0]
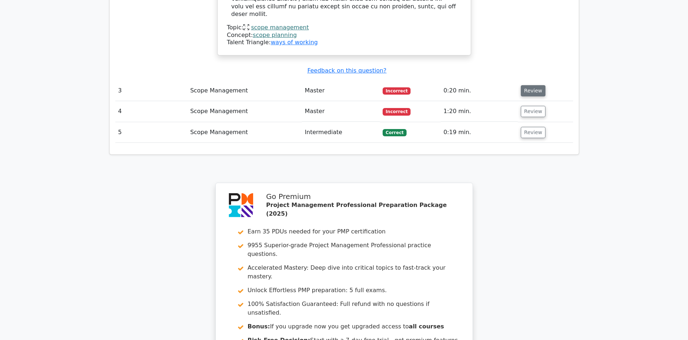
click at [533, 85] on button "Review" at bounding box center [533, 90] width 25 height 11
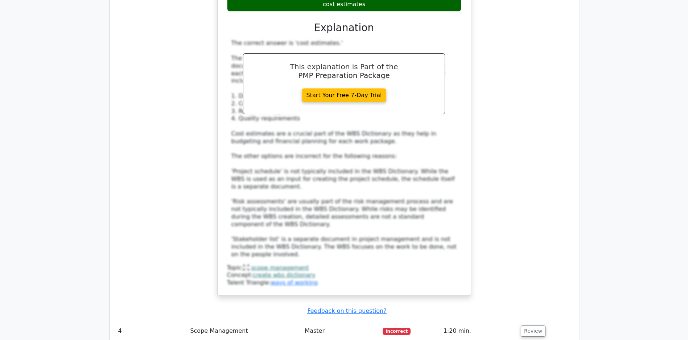
scroll to position [1584, 0]
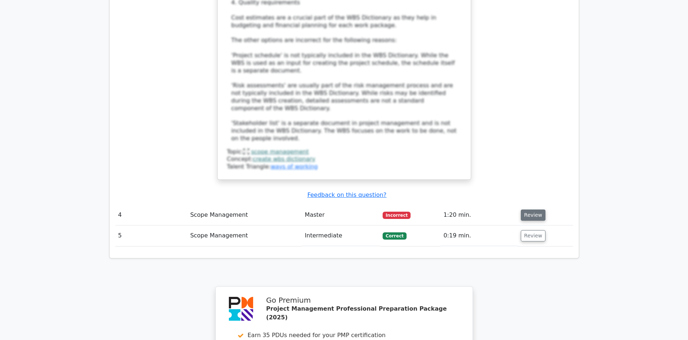
click at [531, 210] on button "Review" at bounding box center [533, 215] width 25 height 11
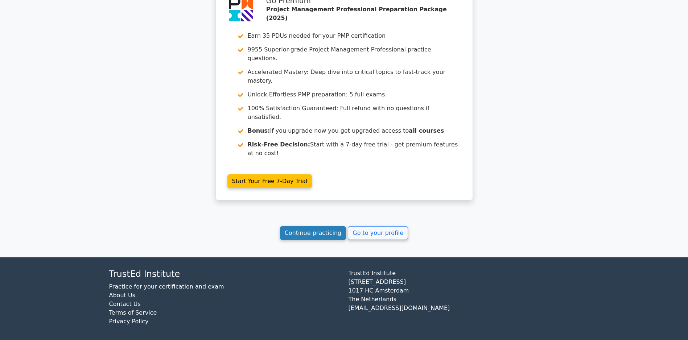
scroll to position [2299, 0]
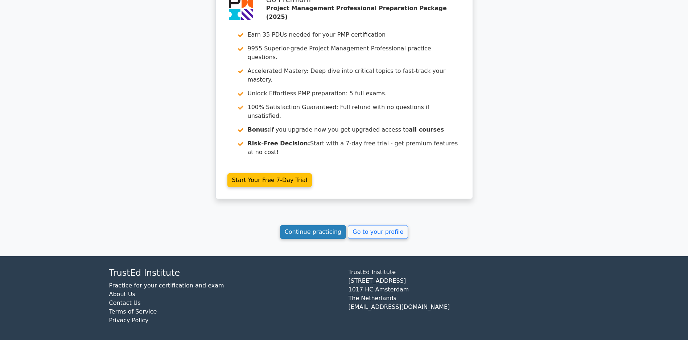
click at [297, 233] on link "Continue practicing" at bounding box center [313, 232] width 66 height 14
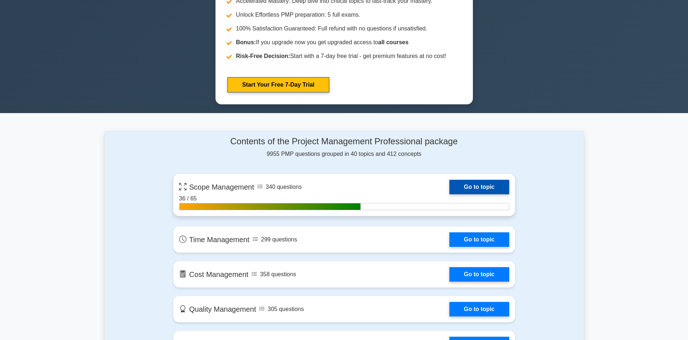
scroll to position [435, 0]
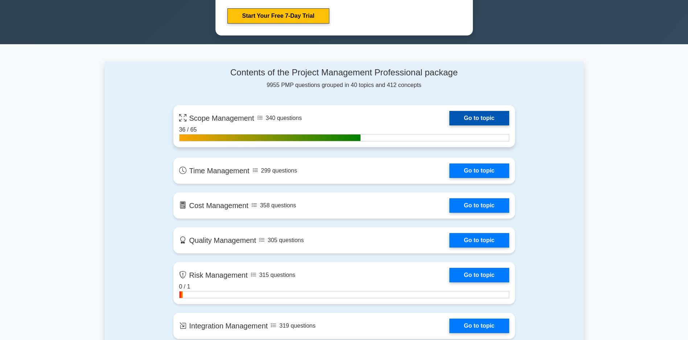
click at [450, 124] on link "Go to topic" at bounding box center [480, 118] width 60 height 15
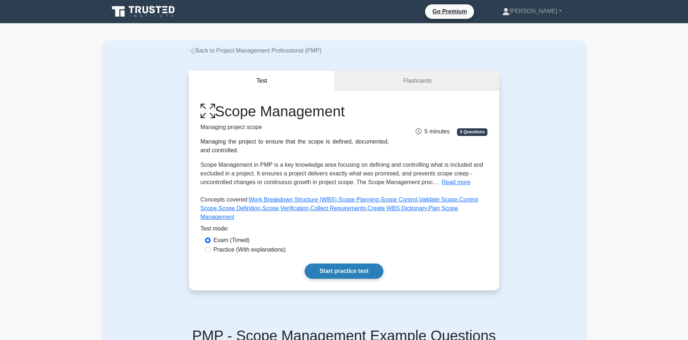
click at [325, 279] on link "Start practice test" at bounding box center [344, 271] width 79 height 15
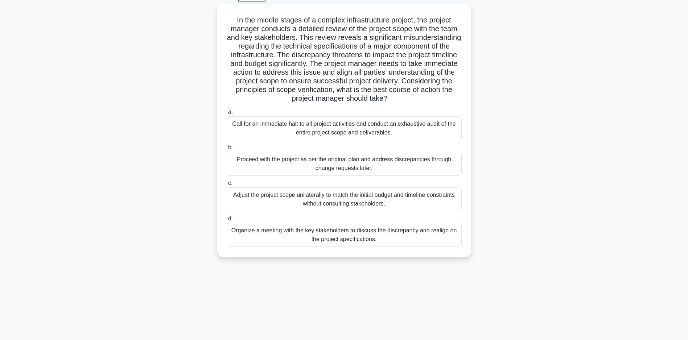
scroll to position [52, 0]
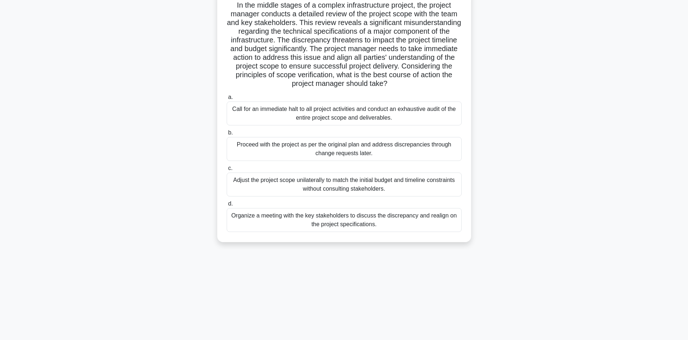
click at [362, 231] on div "Organize a meeting with the key stakeholders to discuss the discrepancy and rea…" at bounding box center [344, 220] width 235 height 24
click at [227, 206] on input "d. Organize a meeting with the key stakeholders to discuss the discrepancy and …" at bounding box center [227, 204] width 0 height 5
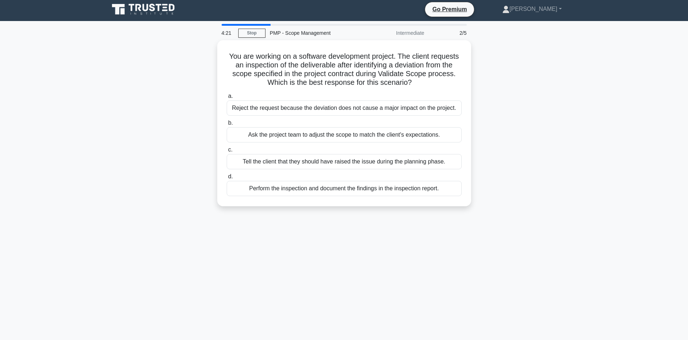
scroll to position [0, 0]
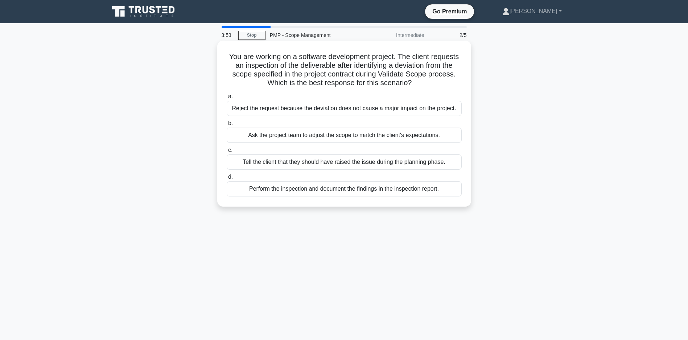
click at [342, 197] on div "Perform the inspection and document the findings in the inspection report." at bounding box center [344, 188] width 235 height 15
click at [227, 180] on input "d. Perform the inspection and document the findings in the inspection report." at bounding box center [227, 177] width 0 height 5
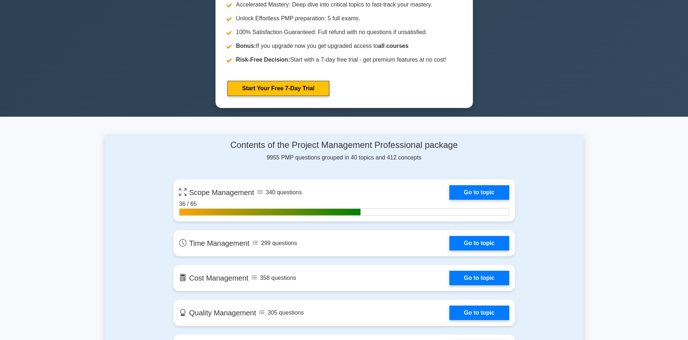
scroll to position [472, 0]
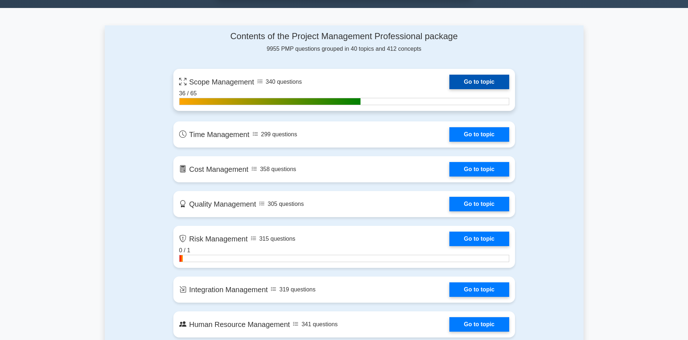
click at [450, 85] on link "Go to topic" at bounding box center [480, 82] width 60 height 15
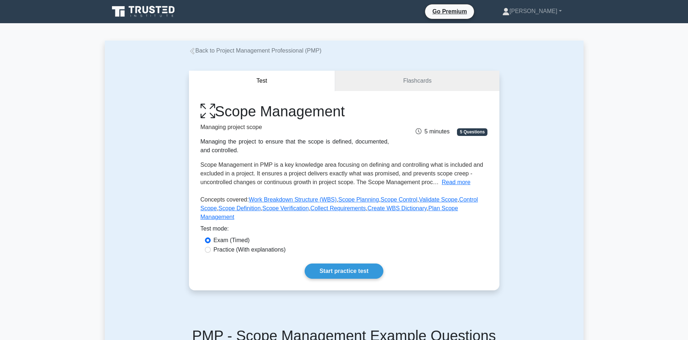
scroll to position [152, 0]
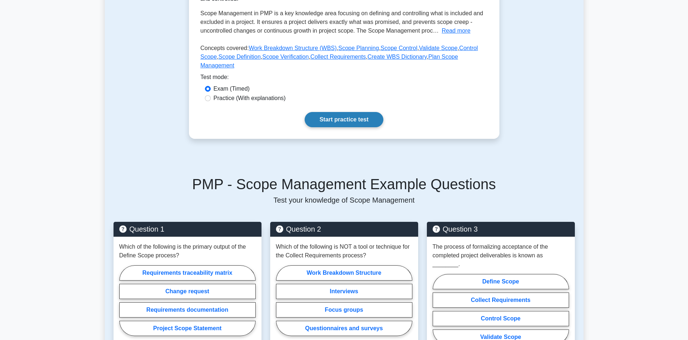
click at [325, 123] on link "Start practice test" at bounding box center [344, 119] width 79 height 15
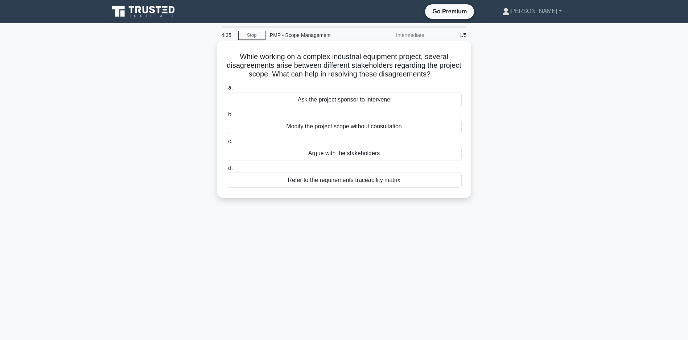
click at [336, 179] on div "Refer to the requirements traceability matrix" at bounding box center [344, 180] width 235 height 15
click at [227, 171] on input "d. Refer to the requirements traceability matrix" at bounding box center [227, 168] width 0 height 5
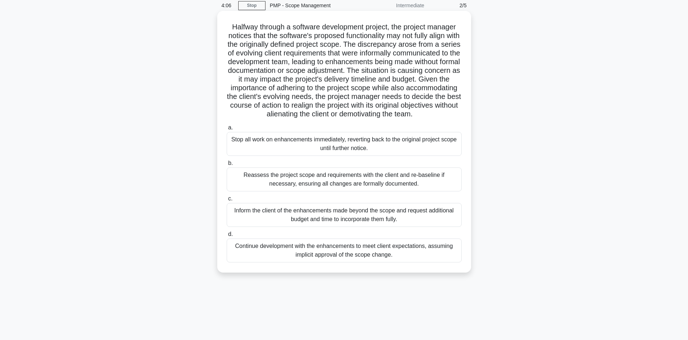
scroll to position [52, 0]
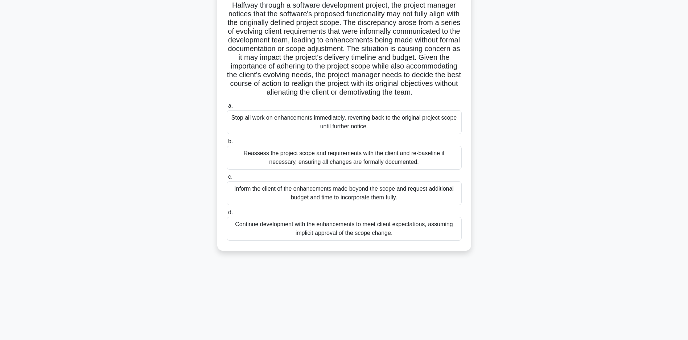
click at [291, 168] on div "Reassess the project scope and requirements with the client and re-baseline if …" at bounding box center [344, 158] width 235 height 24
click at [227, 144] on input "b. Reassess the project scope and requirements with the client and re-baseline …" at bounding box center [227, 141] width 0 height 5
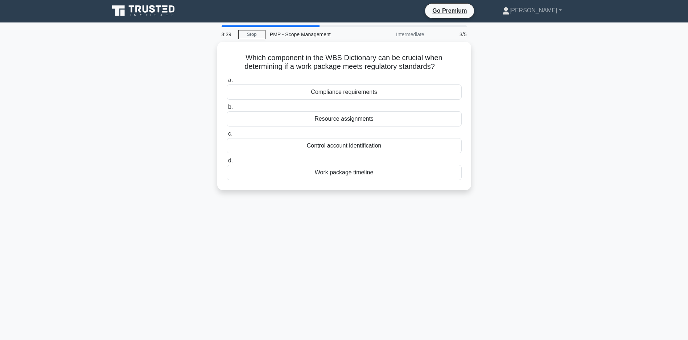
scroll to position [0, 0]
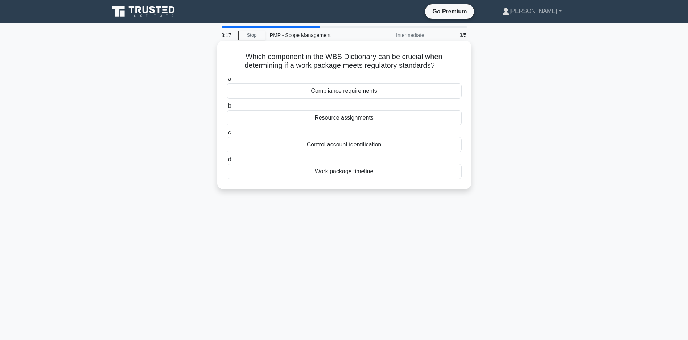
click at [333, 91] on div "Compliance requirements" at bounding box center [344, 90] width 235 height 15
click at [227, 82] on input "a. Compliance requirements" at bounding box center [227, 79] width 0 height 5
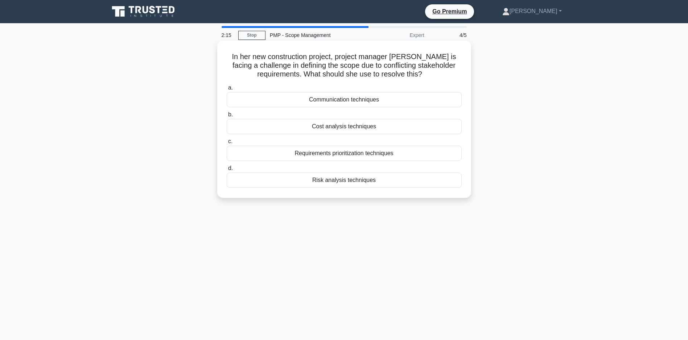
click at [332, 152] on div "Requirements prioritization techniques" at bounding box center [344, 153] width 235 height 15
click at [227, 144] on input "c. Requirements prioritization techniques" at bounding box center [227, 141] width 0 height 5
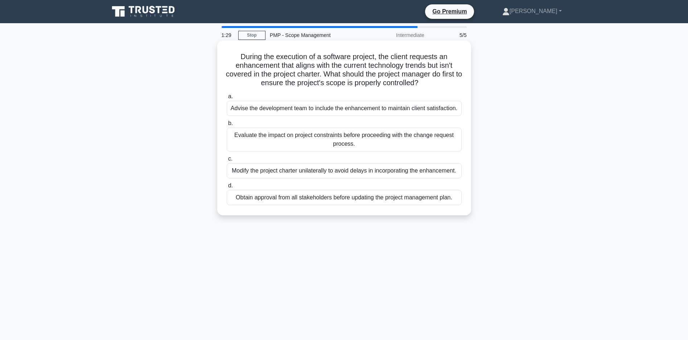
click at [329, 152] on div "Evaluate the impact on project constraints before proceeding with the change re…" at bounding box center [344, 140] width 235 height 24
click at [227, 126] on input "b. Evaluate the impact on project constraints before proceeding with the change…" at bounding box center [227, 123] width 0 height 5
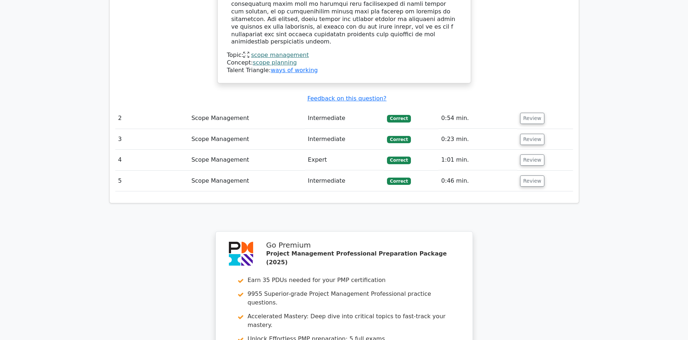
scroll to position [1029, 0]
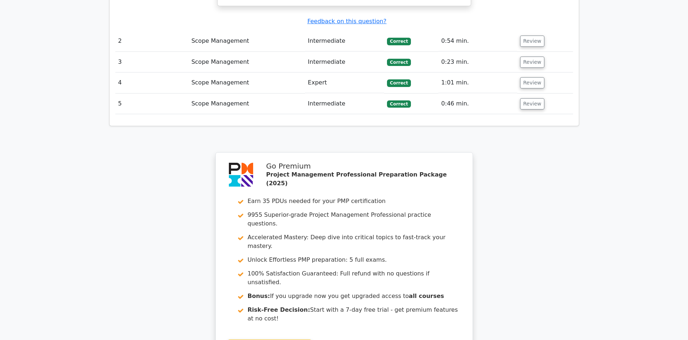
scroll to position [1108, 0]
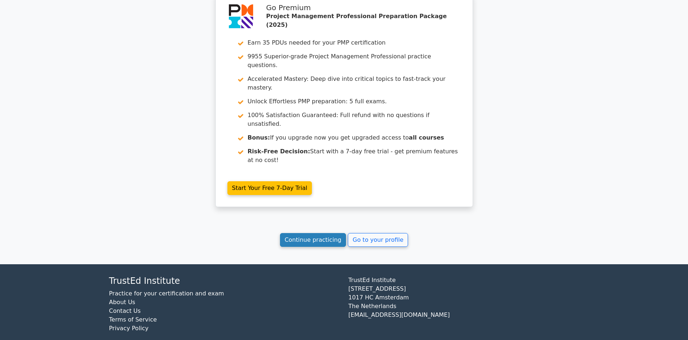
click at [304, 235] on link "Continue practicing" at bounding box center [313, 240] width 66 height 14
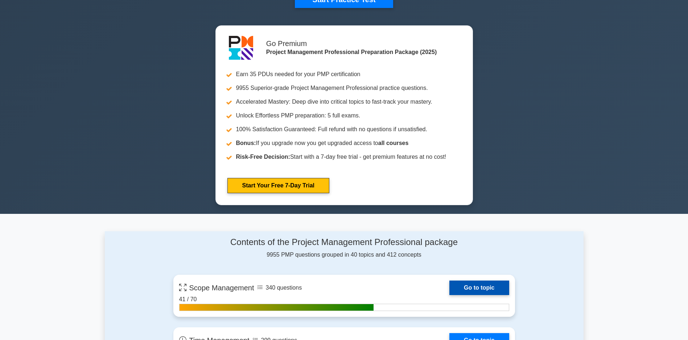
scroll to position [327, 0]
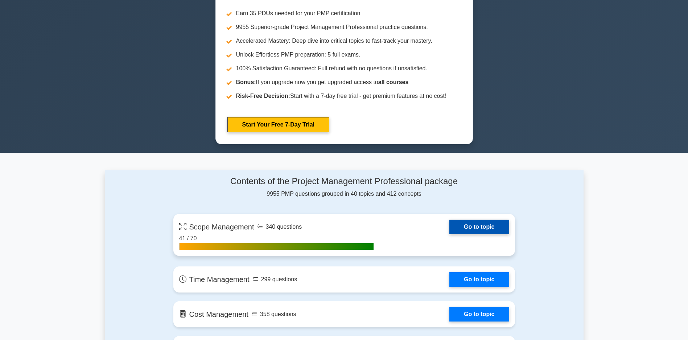
click at [450, 231] on link "Go to topic" at bounding box center [480, 227] width 60 height 15
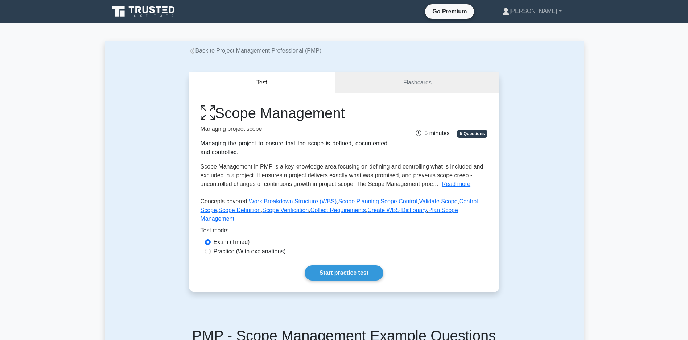
scroll to position [152, 0]
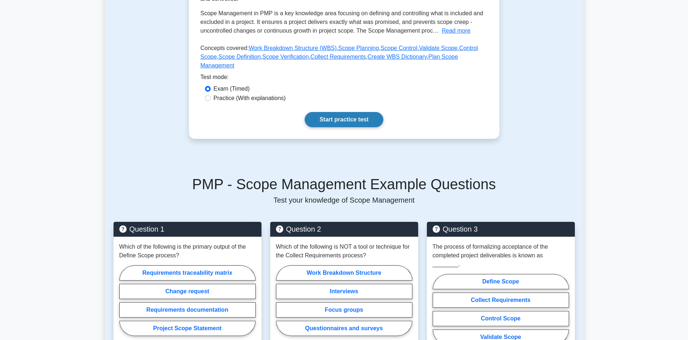
click at [329, 127] on link "Start practice test" at bounding box center [344, 119] width 79 height 15
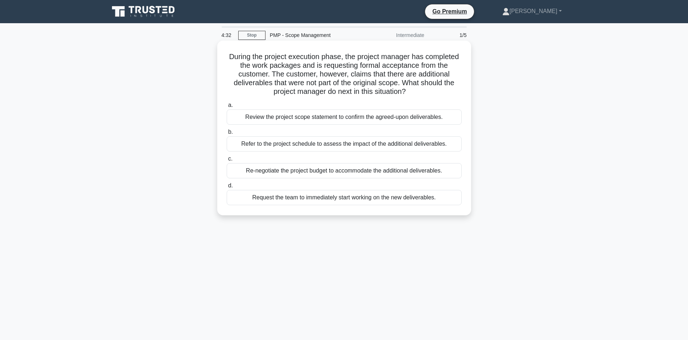
click at [329, 116] on div "Review the project scope statement to confirm the agreed-upon deliverables." at bounding box center [344, 117] width 235 height 15
click at [227, 108] on input "a. Review the project scope statement to confirm the agreed-upon deliverables." at bounding box center [227, 105] width 0 height 5
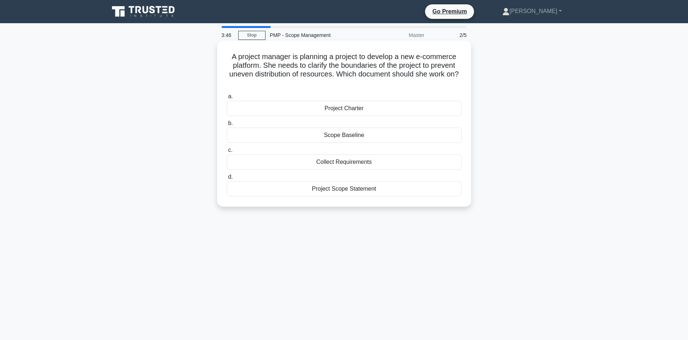
click at [336, 166] on div "Collect Requirements" at bounding box center [344, 162] width 235 height 15
click at [227, 153] on input "c. Collect Requirements" at bounding box center [227, 150] width 0 height 5
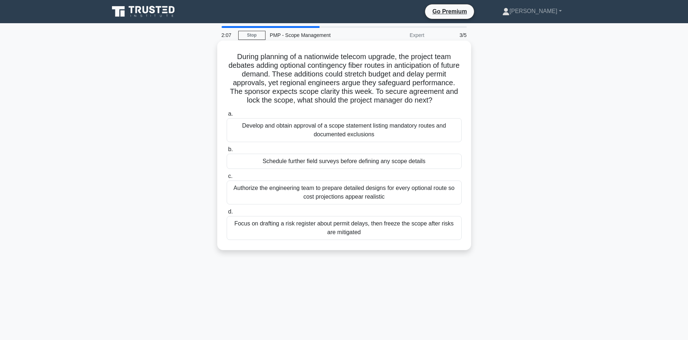
click at [335, 131] on div "Develop and obtain approval of a scope statement listing mandatory routes and d…" at bounding box center [344, 130] width 235 height 24
click at [227, 116] on input "a. Develop and obtain approval of a scope statement listing mandatory routes an…" at bounding box center [227, 114] width 0 height 5
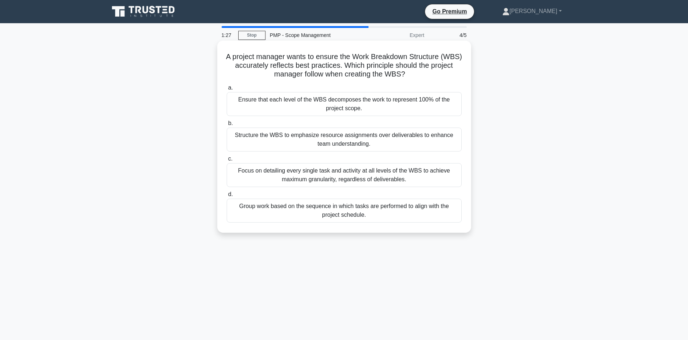
click at [311, 176] on div "Focus on detailing every single task and activity at all levels of the WBS to a…" at bounding box center [344, 175] width 235 height 24
click at [227, 161] on input "c. Focus on detailing every single task and activity at all levels of the WBS t…" at bounding box center [227, 159] width 0 height 5
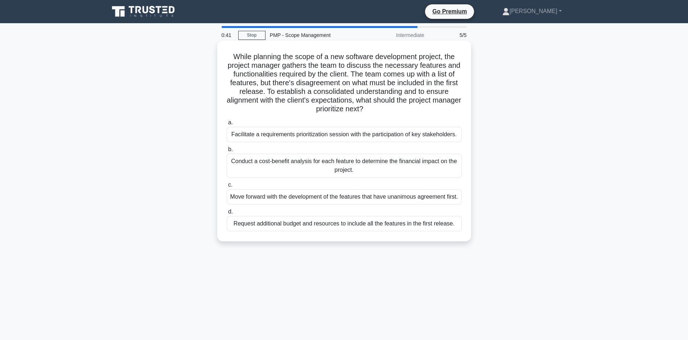
click at [325, 137] on div "Facilitate a requirements prioritization session with the participation of key …" at bounding box center [344, 134] width 235 height 15
click at [227, 125] on input "a. Facilitate a requirements prioritization session with the participation of k…" at bounding box center [227, 122] width 0 height 5
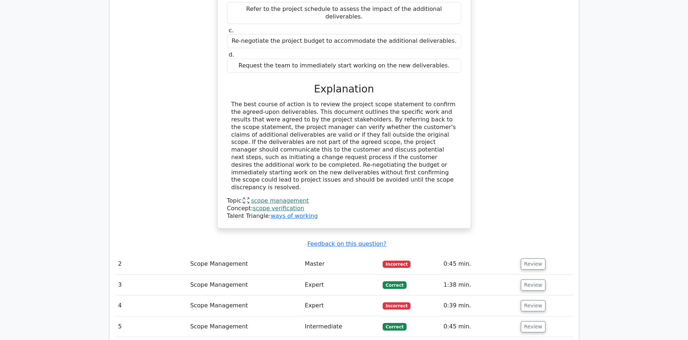
scroll to position [838, 0]
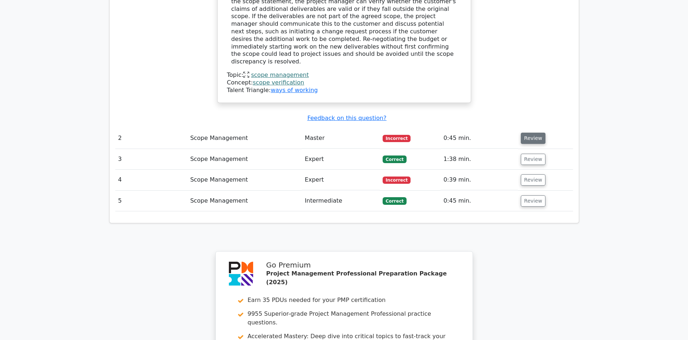
click at [536, 138] on button "Review" at bounding box center [533, 138] width 25 height 11
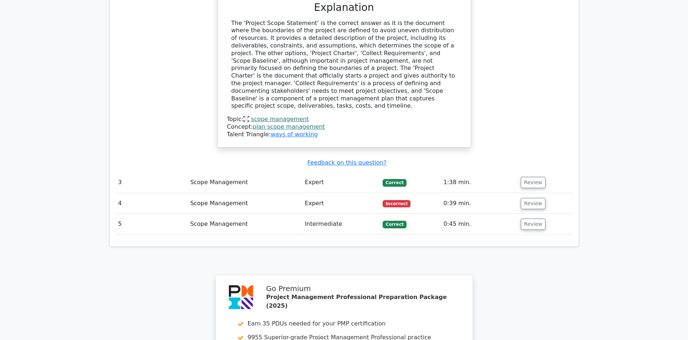
scroll to position [1145, 0]
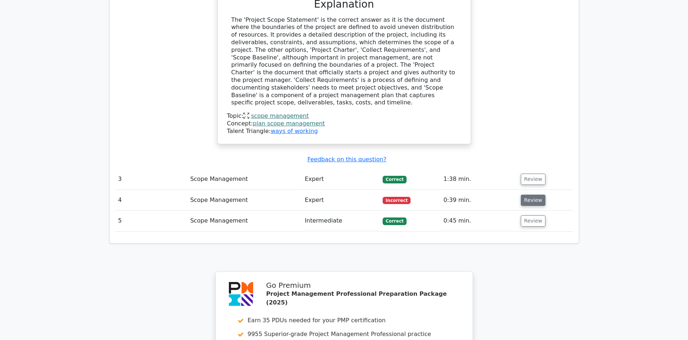
click at [531, 198] on button "Review" at bounding box center [533, 200] width 25 height 11
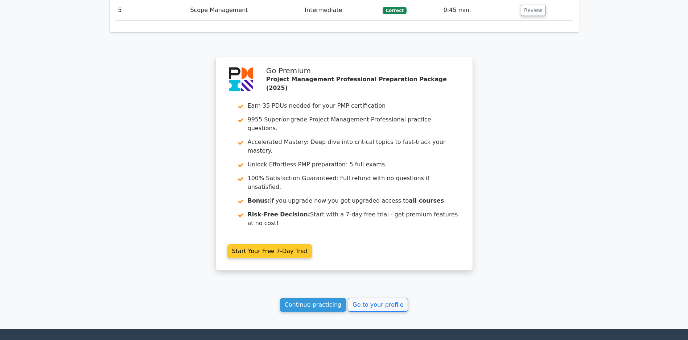
scroll to position [1812, 0]
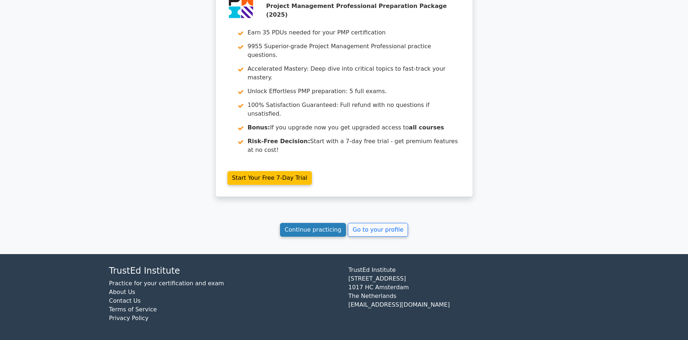
click at [303, 228] on link "Continue practicing" at bounding box center [313, 230] width 66 height 14
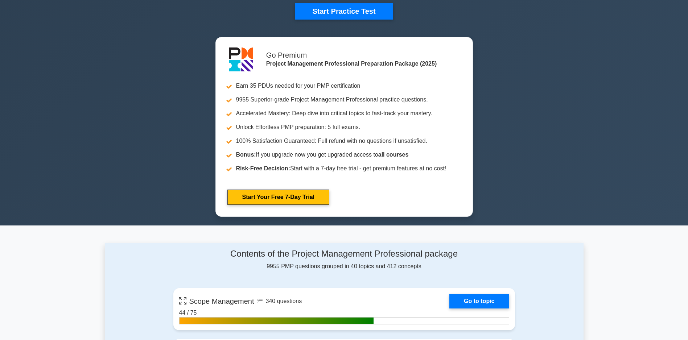
scroll to position [399, 0]
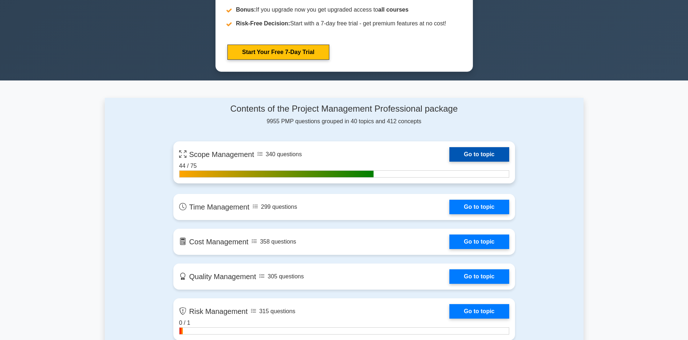
click at [450, 157] on link "Go to topic" at bounding box center [480, 154] width 60 height 15
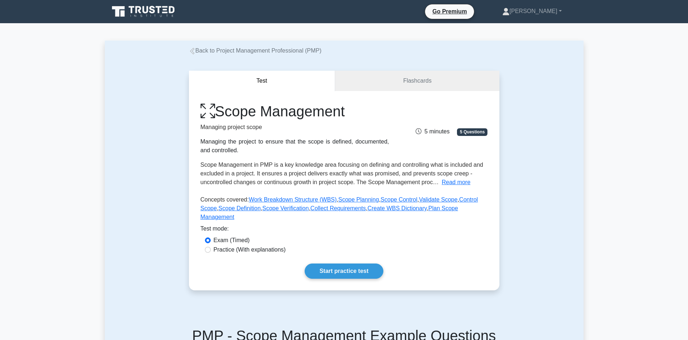
scroll to position [76, 0]
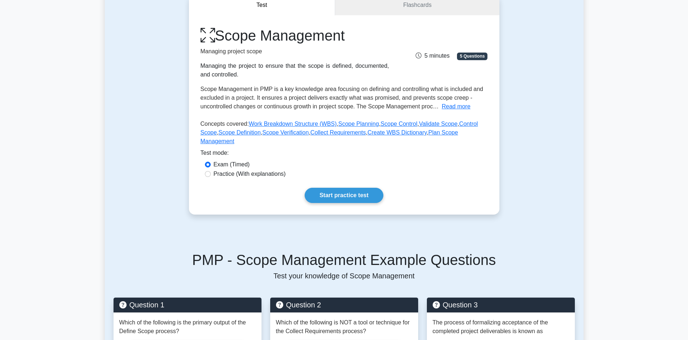
click at [340, 198] on div "Scope Management Managing project scope Managing the project to ensure that the…" at bounding box center [344, 115] width 311 height 200
click at [341, 201] on link "Start practice test" at bounding box center [344, 195] width 79 height 15
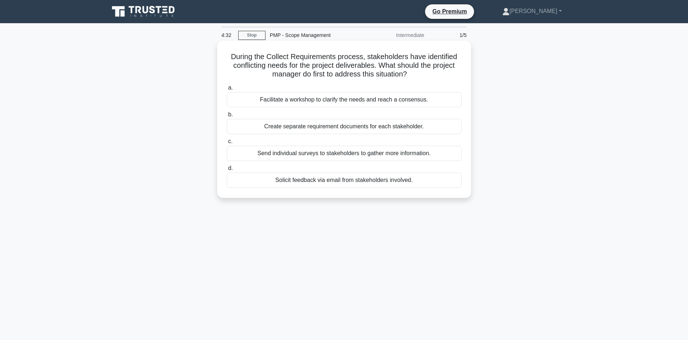
click at [348, 100] on div "Facilitate a workshop to clarify the needs and reach a consensus." at bounding box center [344, 99] width 235 height 15
click at [227, 90] on input "a. Facilitate a workshop to clarify the needs and reach a consensus." at bounding box center [227, 88] width 0 height 5
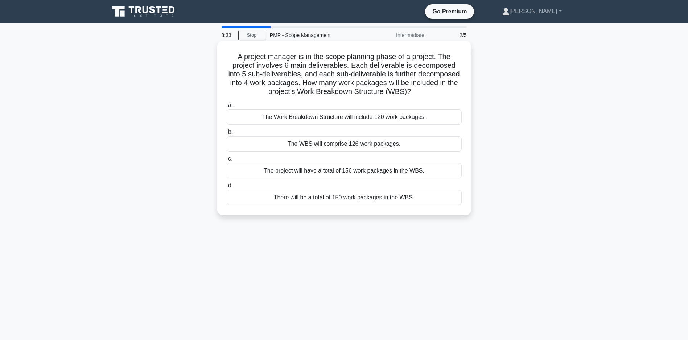
click at [295, 125] on div "The Work Breakdown Structure will include 120 work packages." at bounding box center [344, 117] width 235 height 15
click at [227, 108] on input "a. The Work Breakdown Structure will include 120 work packages." at bounding box center [227, 105] width 0 height 5
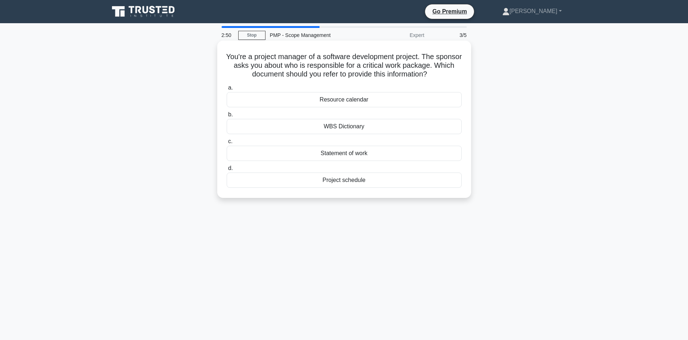
click at [339, 134] on div "WBS Dictionary" at bounding box center [344, 126] width 235 height 15
click at [227, 117] on input "b. WBS Dictionary" at bounding box center [227, 114] width 0 height 5
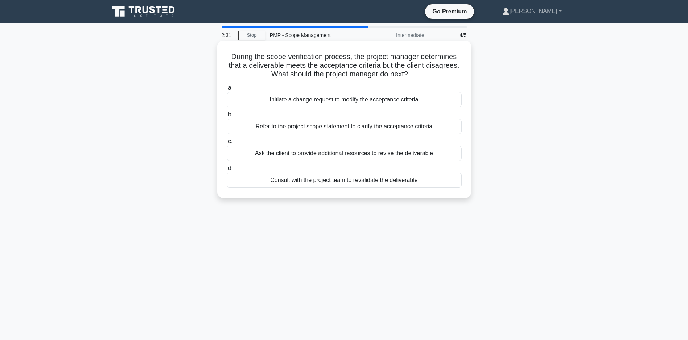
click at [321, 128] on div "Refer to the project scope statement to clarify the acceptance criteria" at bounding box center [344, 126] width 235 height 15
click at [227, 117] on input "b. Refer to the project scope statement to clarify the acceptance criteria" at bounding box center [227, 114] width 0 height 5
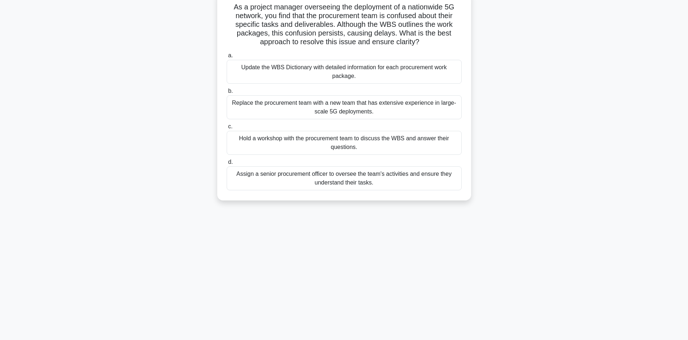
scroll to position [15, 0]
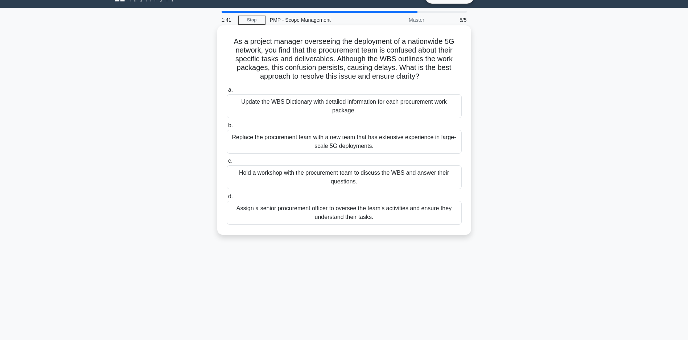
click at [337, 176] on div "Hold a workshop with the procurement team to discuss the WBS and answer their q…" at bounding box center [344, 177] width 235 height 24
click at [227, 164] on input "c. Hold a workshop with the procurement team to discuss the WBS and answer thei…" at bounding box center [227, 161] width 0 height 5
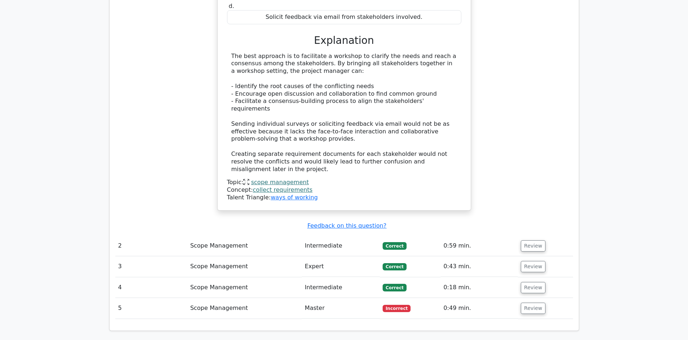
scroll to position [841, 0]
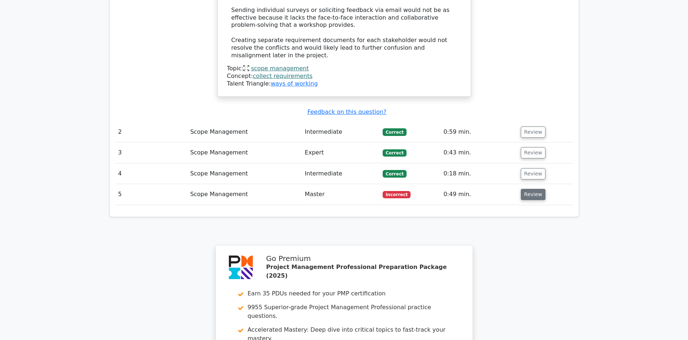
click at [531, 194] on button "Review" at bounding box center [533, 194] width 25 height 11
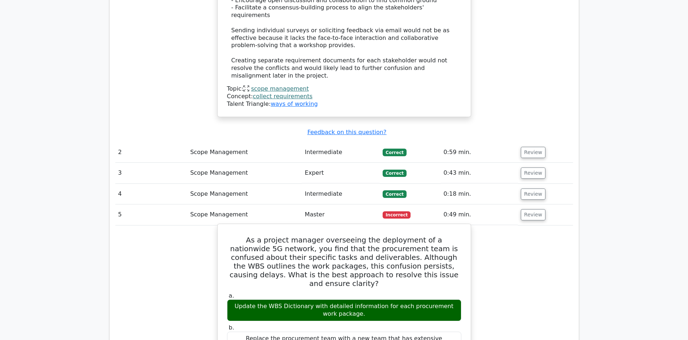
scroll to position [796, 0]
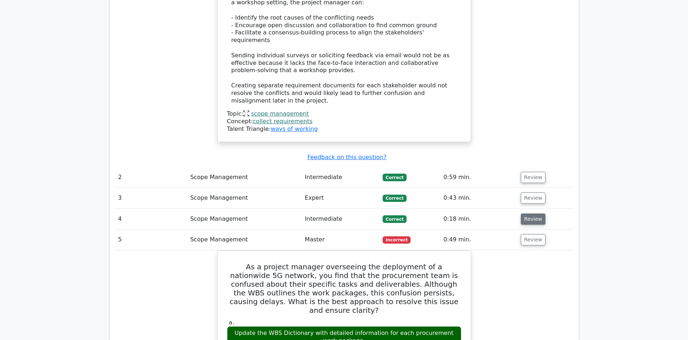
click at [539, 221] on button "Review" at bounding box center [533, 219] width 25 height 11
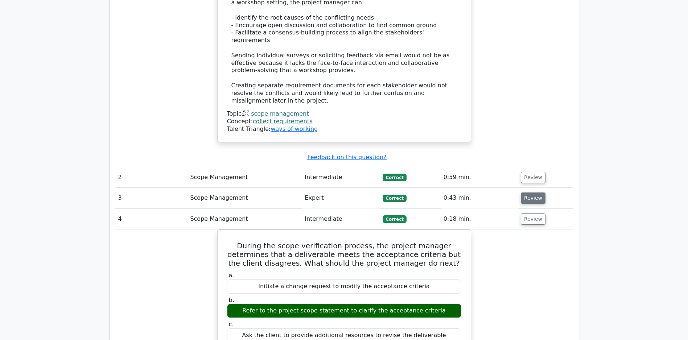
click at [533, 201] on button "Review" at bounding box center [533, 198] width 25 height 11
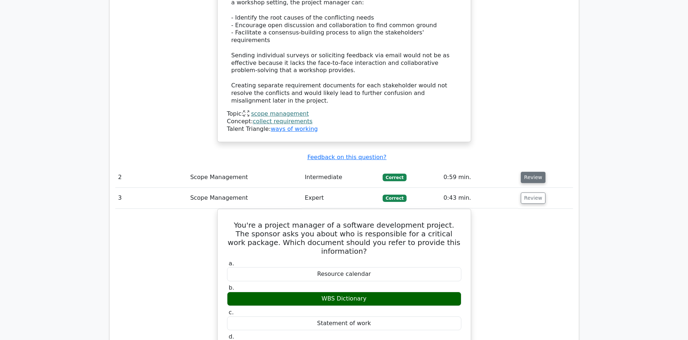
click at [528, 176] on button "Review" at bounding box center [533, 177] width 25 height 11
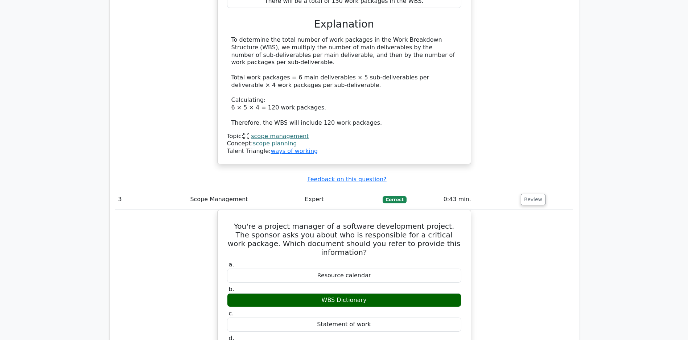
scroll to position [1255, 0]
